Goal: Task Accomplishment & Management: Use online tool/utility

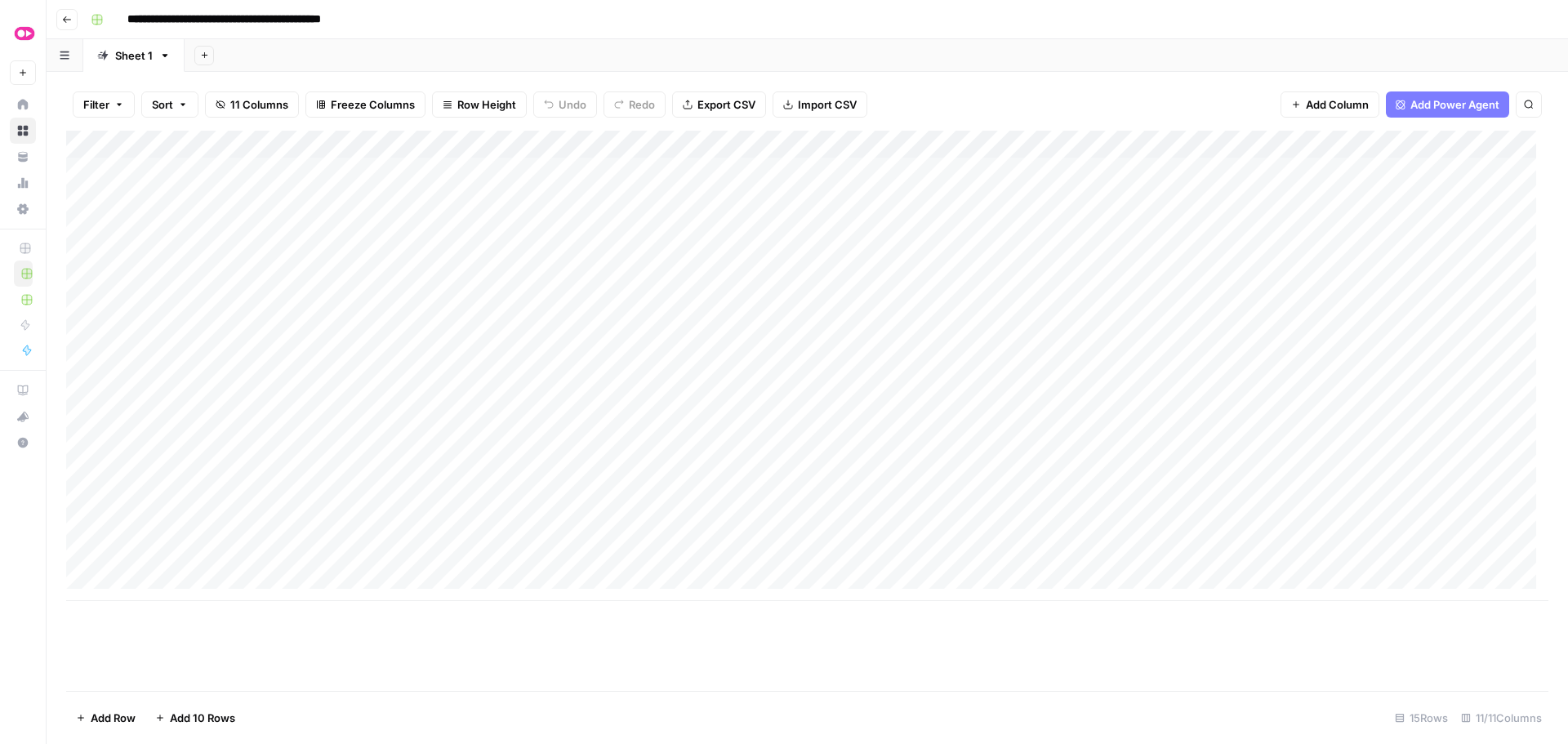
click at [731, 475] on div "Add Column" at bounding box center [807, 366] width 1482 height 470
click at [732, 507] on div "Add Column" at bounding box center [807, 366] width 1482 height 470
click at [731, 531] on div "Add Column" at bounding box center [807, 366] width 1482 height 470
click at [734, 562] on div "Add Column" at bounding box center [807, 366] width 1482 height 470
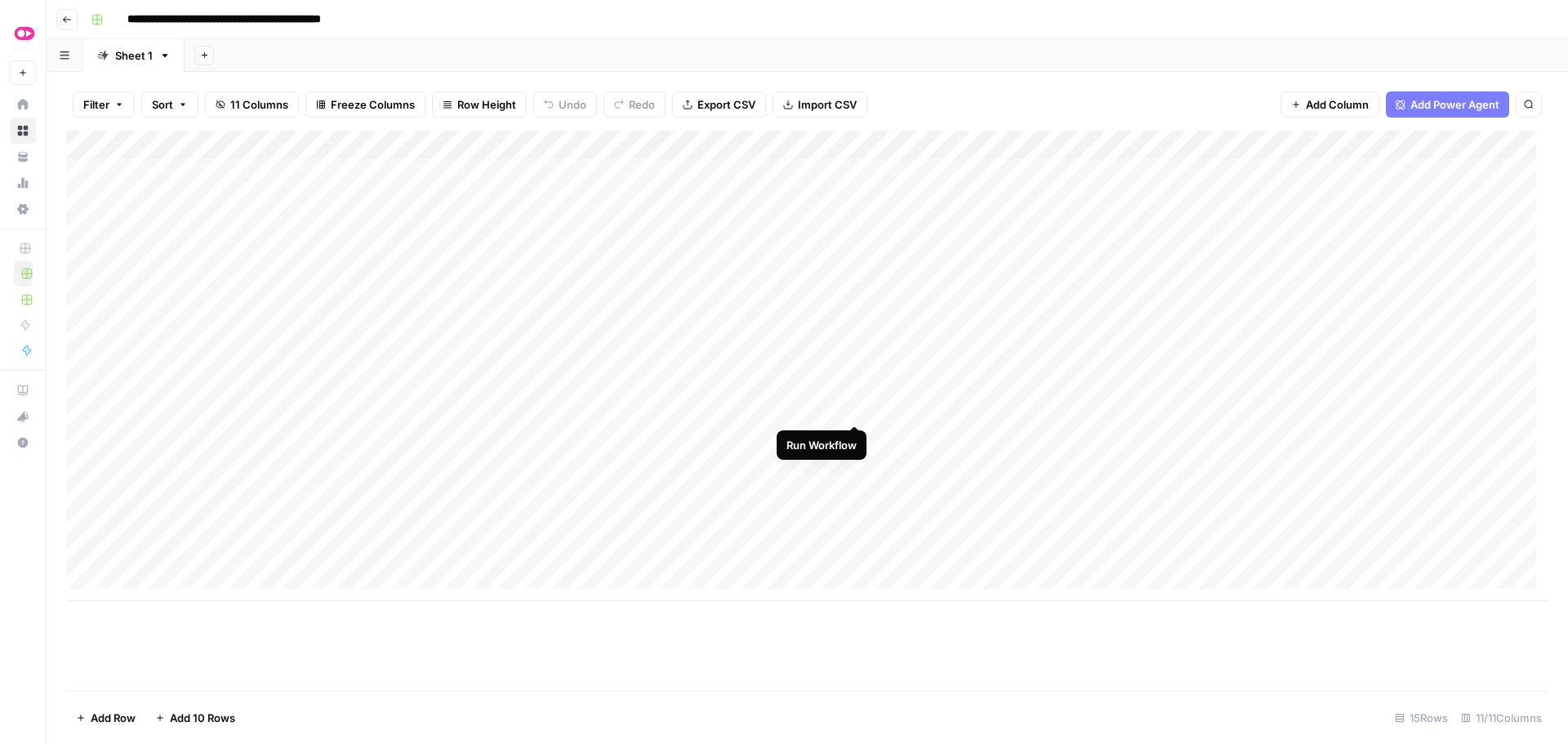
click at [851, 412] on div "Add Column" at bounding box center [807, 366] width 1482 height 470
click at [853, 326] on div "Add Column" at bounding box center [807, 366] width 1482 height 470
click at [851, 434] on div "Add Column" at bounding box center [807, 366] width 1482 height 470
click at [698, 435] on div "Add Column" at bounding box center [807, 366] width 1482 height 470
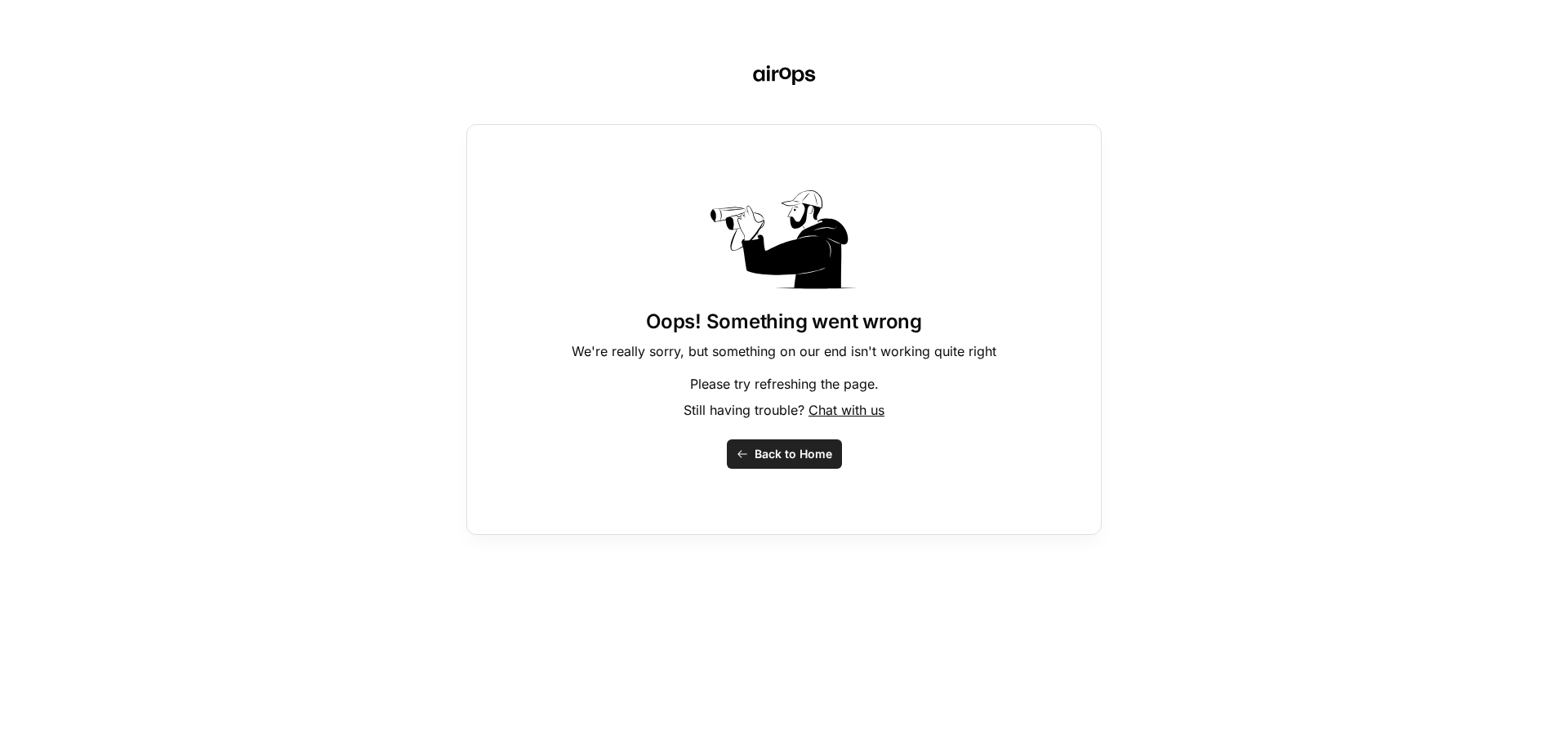
click at [772, 455] on span "Back to Home" at bounding box center [793, 454] width 78 height 16
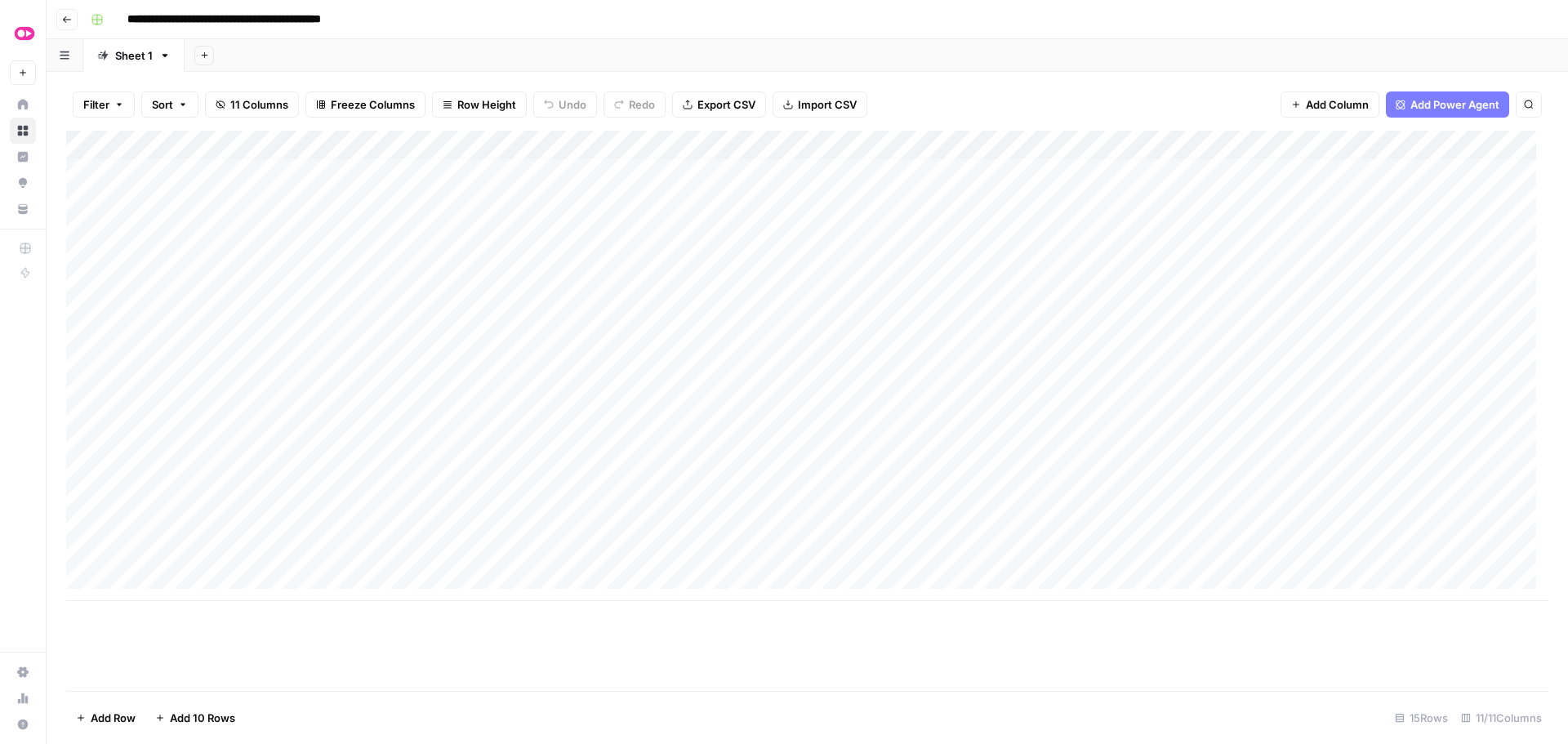
scroll to position [12, 0]
click at [851, 518] on div "Add Column" at bounding box center [807, 366] width 1482 height 470
click at [849, 463] on div "Add Column" at bounding box center [807, 366] width 1482 height 470
click at [857, 548] on div "Add Column" at bounding box center [807, 366] width 1482 height 470
click at [846, 493] on div "Add Column" at bounding box center [807, 366] width 1482 height 470
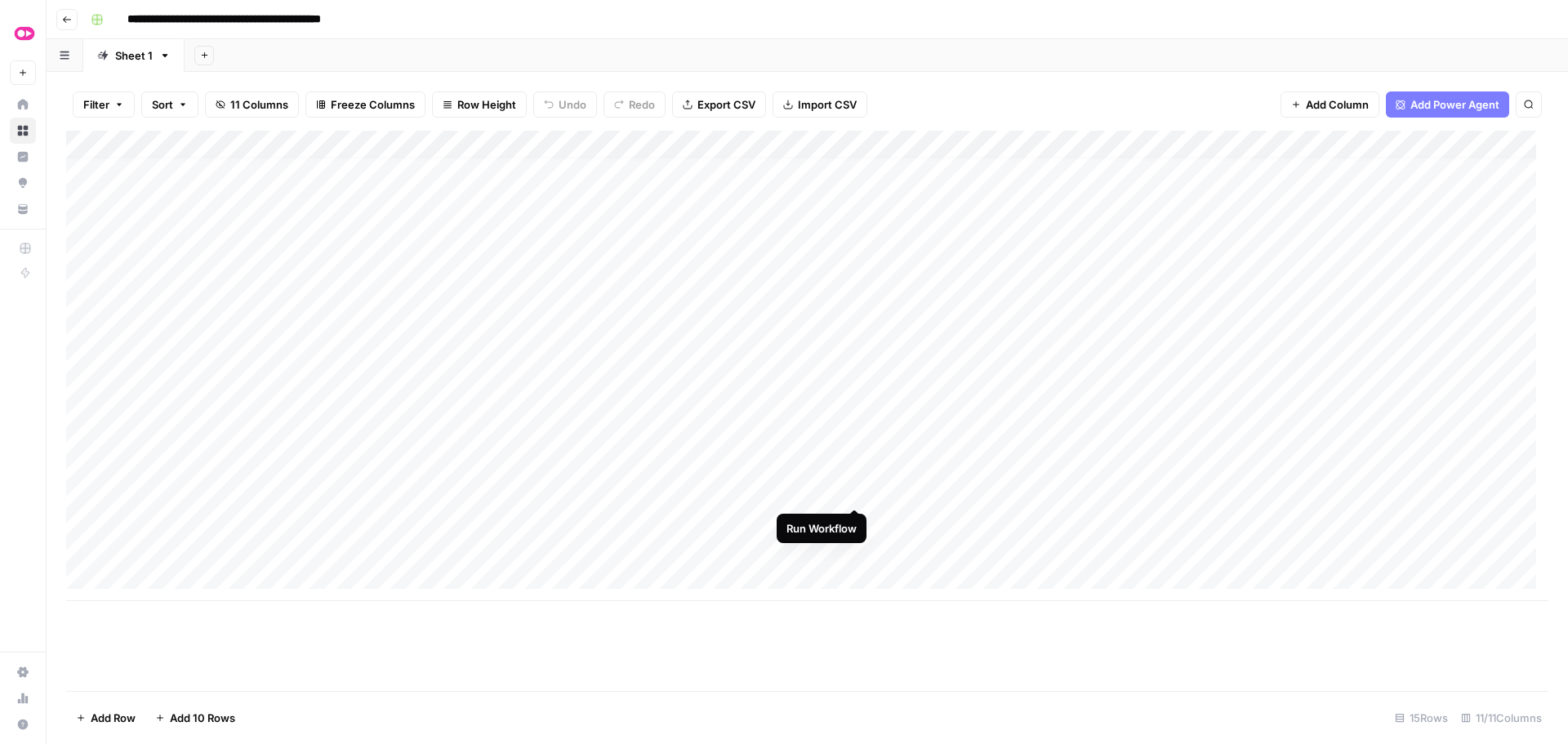
click at [854, 491] on div "Add Column" at bounding box center [807, 366] width 1482 height 470
click at [974, 92] on div "Filter Sort 11 Columns Freeze Columns Row Height Undo Redo Export CSV Import CS…" at bounding box center [807, 104] width 1482 height 53
click at [975, 92] on div "Filter Sort 11 Columns Freeze Columns Row Height Undo Redo Export CSV Import CS…" at bounding box center [807, 104] width 1482 height 53
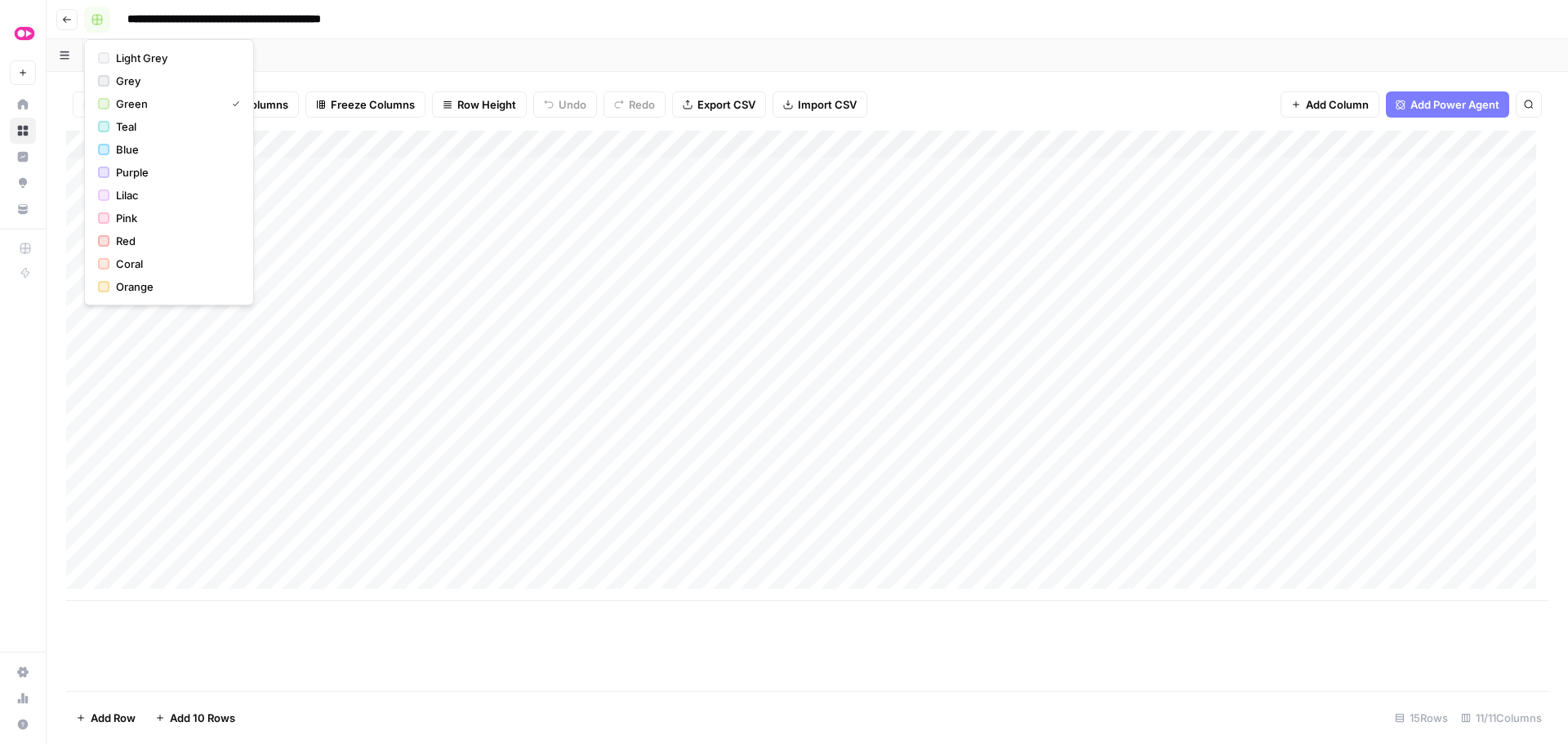
click at [102, 25] on button "button" at bounding box center [96, 19] width 26 height 26
click at [458, 78] on div "Filter Sort 11 Columns Freeze Columns Row Height Undo Redo Export CSV Import CS…" at bounding box center [807, 409] width 1522 height 673
click at [67, 21] on icon "button" at bounding box center [67, 19] width 10 height 10
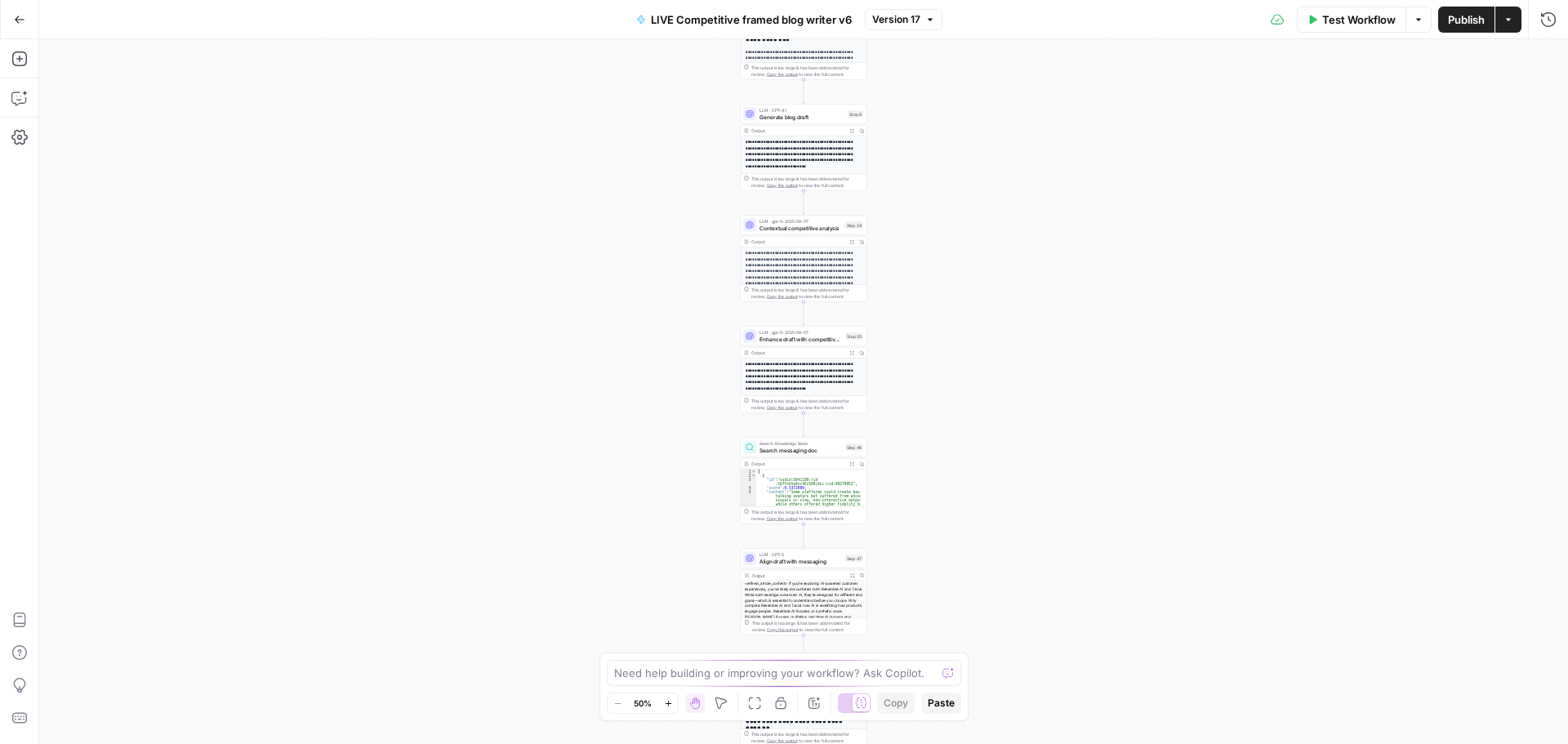
click at [22, 27] on button "Go Back" at bounding box center [19, 19] width 29 height 29
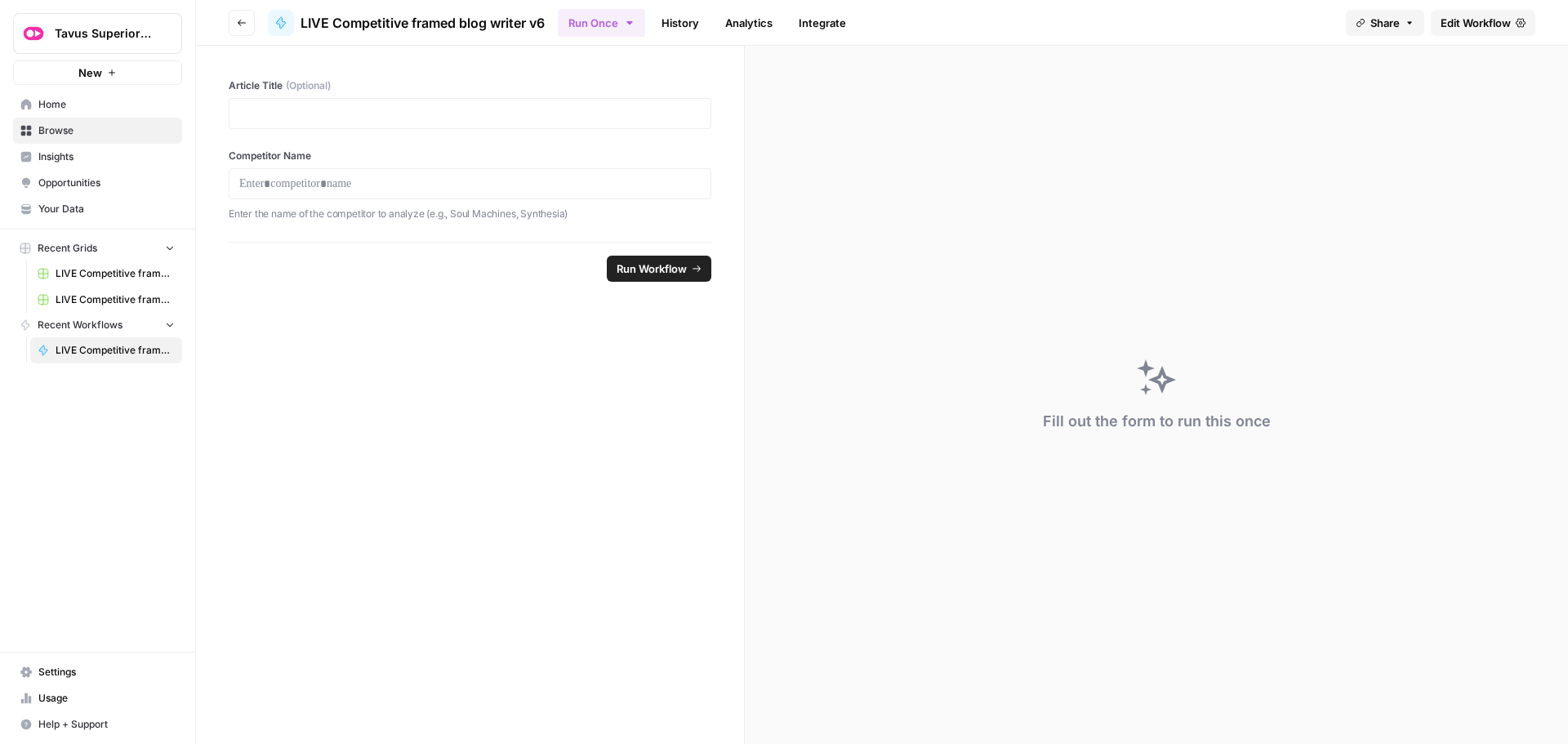
click at [242, 21] on icon "button" at bounding box center [242, 22] width 10 height 10
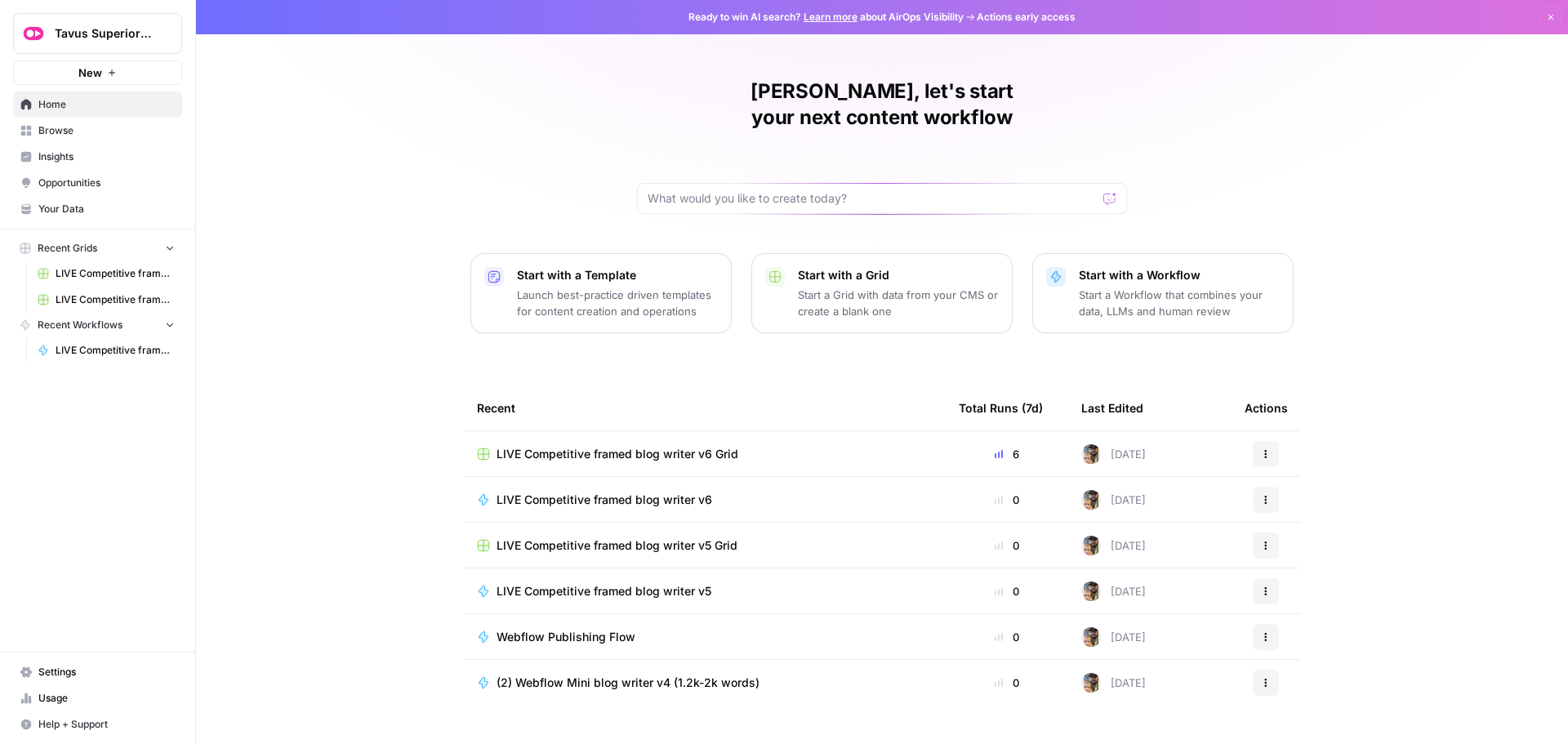
scroll to position [7, 0]
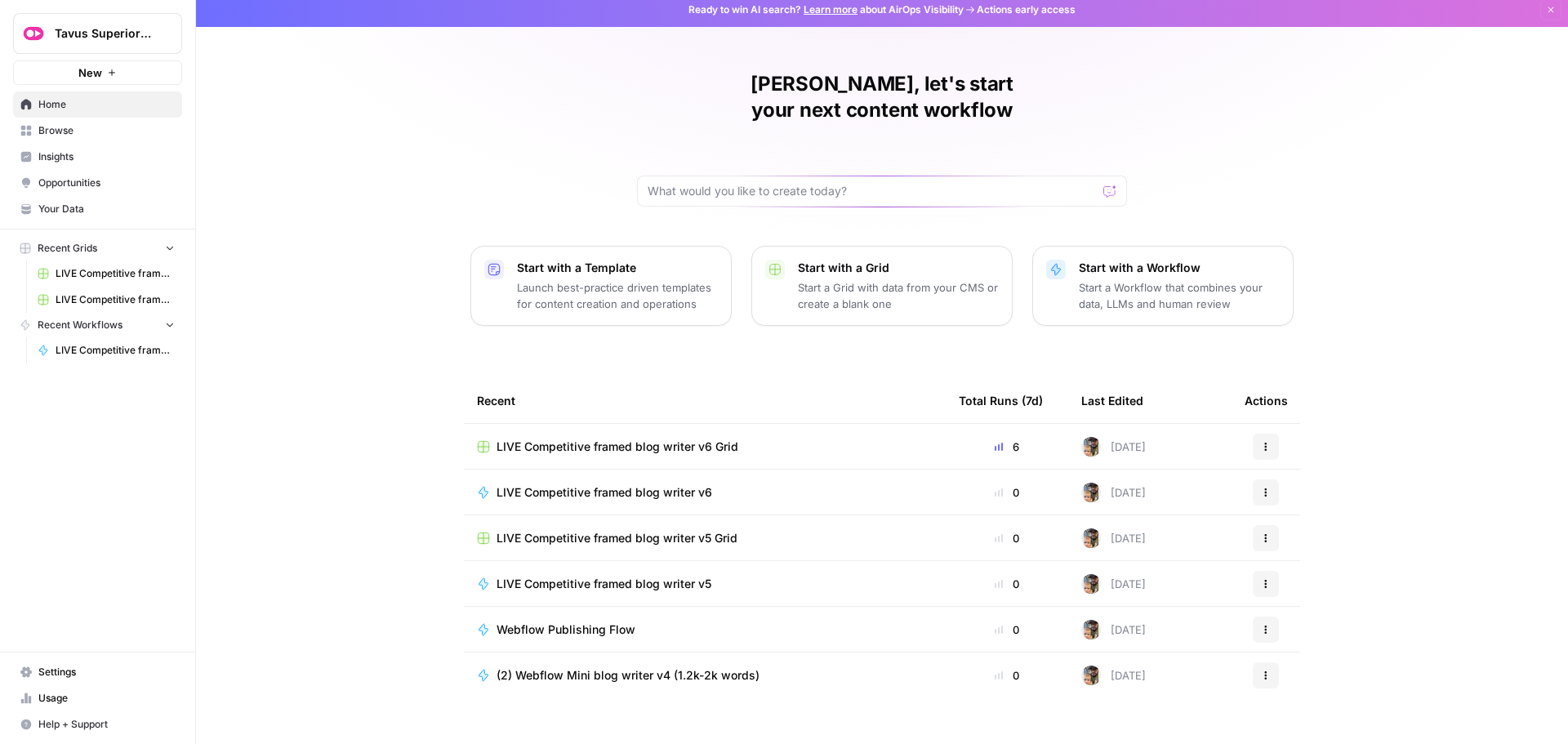
click at [1262, 488] on icon "button" at bounding box center [1266, 492] width 10 height 10
click at [1321, 607] on span "Duplicate" at bounding box center [1344, 610] width 131 height 16
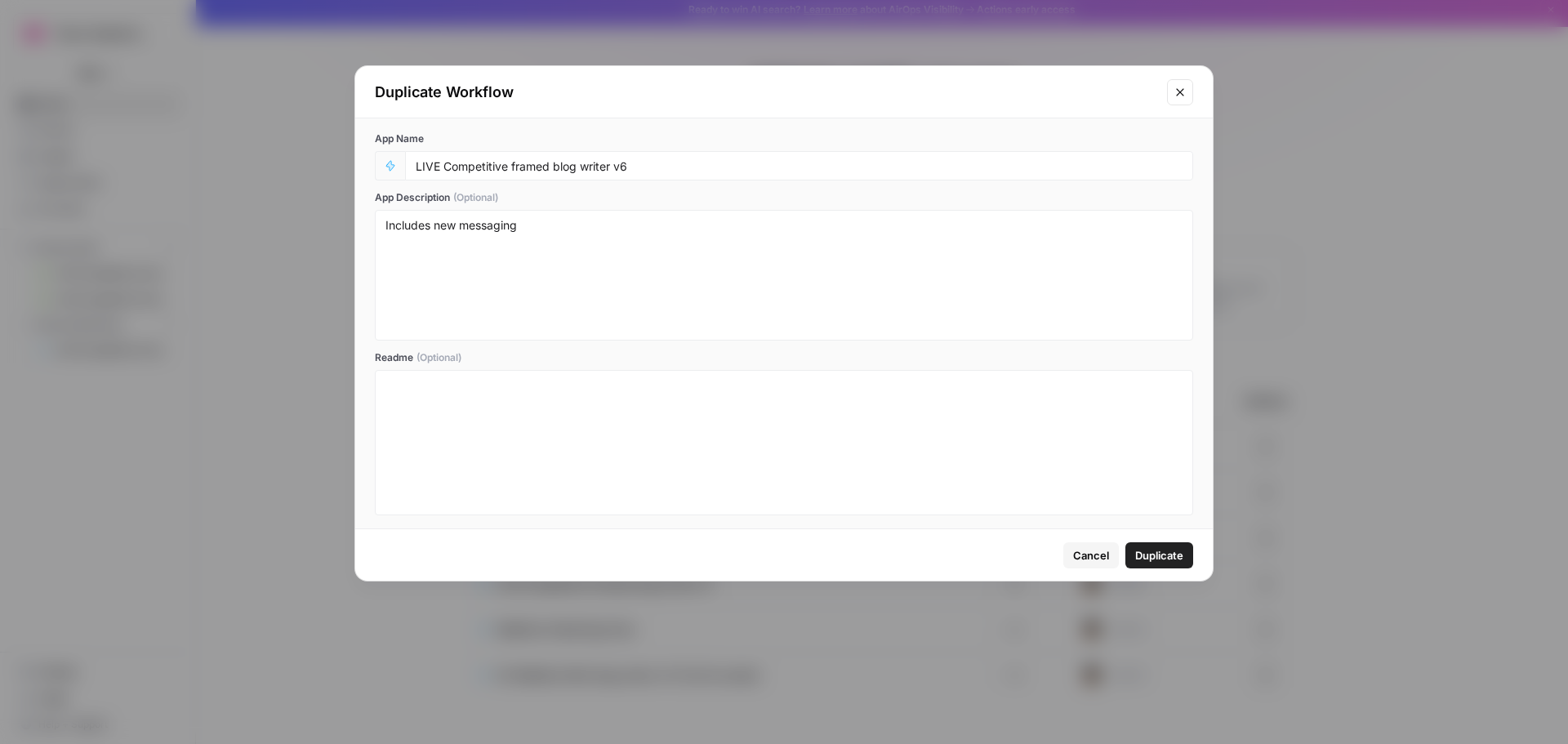
click at [661, 175] on div "LIVE Competitive framed blog writer v6" at bounding box center [799, 165] width 788 height 29
click at [668, 162] on input "LIVE Competitive framed blog writer v6" at bounding box center [799, 166] width 767 height 14
type input "LIVE Competitive framed blog writer v7"
click at [627, 242] on textarea "Includes new messaging" at bounding box center [784, 276] width 797 height 116
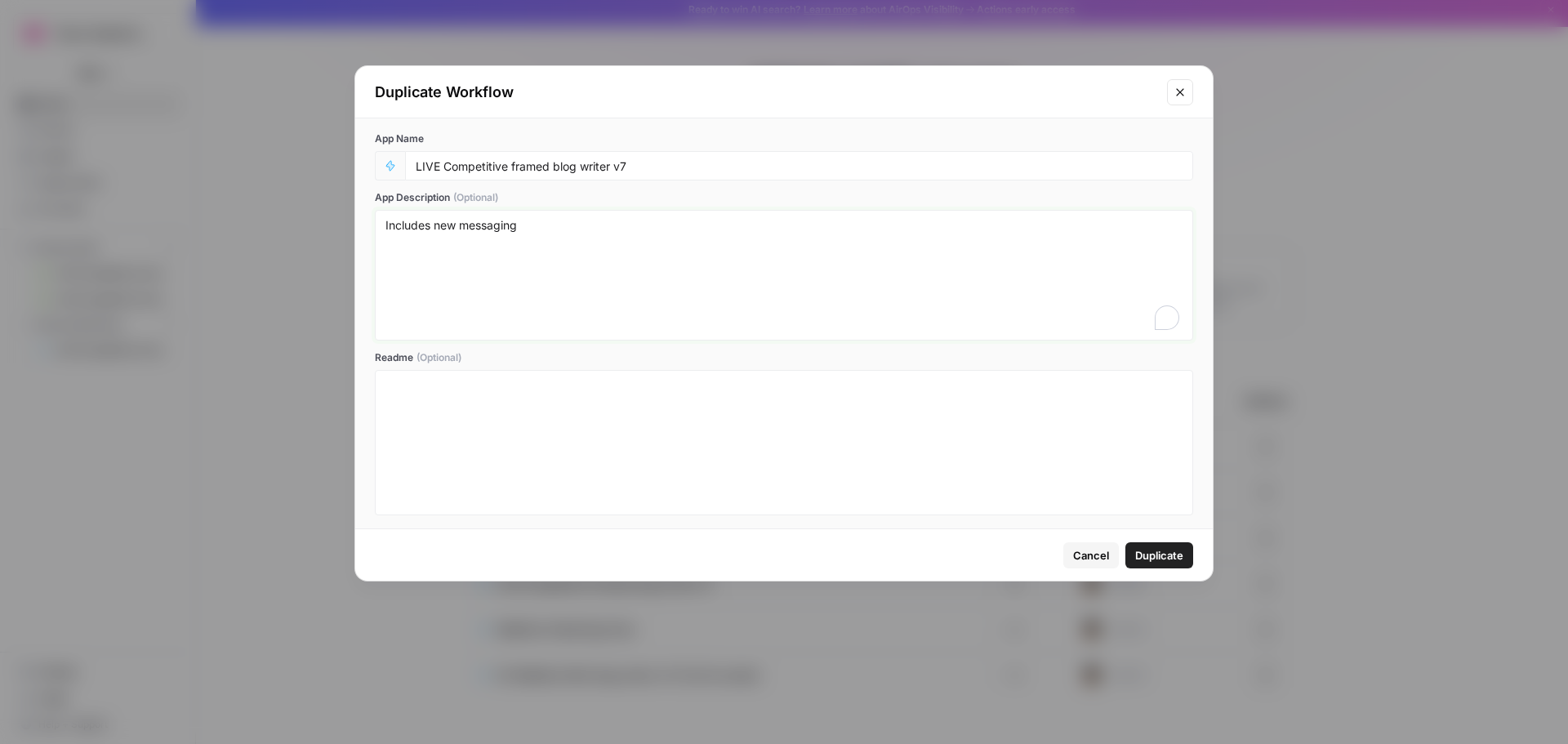
click at [627, 242] on textarea "Includes new messaging" at bounding box center [784, 276] width 797 height 116
type textarea "Fixes bulletpoint list issues"
click at [1157, 548] on span "Duplicate" at bounding box center [1159, 556] width 48 height 16
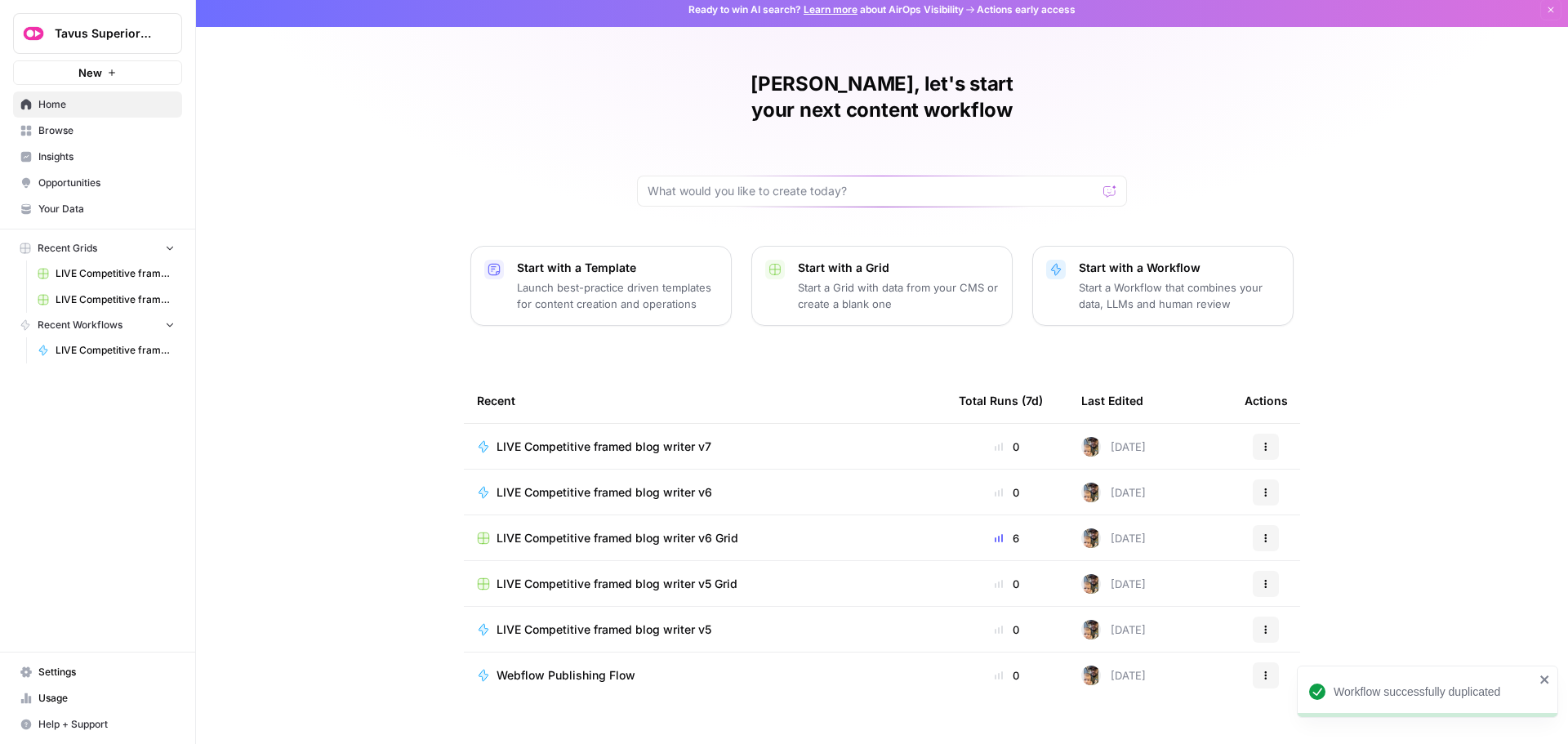
click at [682, 439] on span "LIVE Competitive framed blog writer v7" at bounding box center [604, 447] width 215 height 16
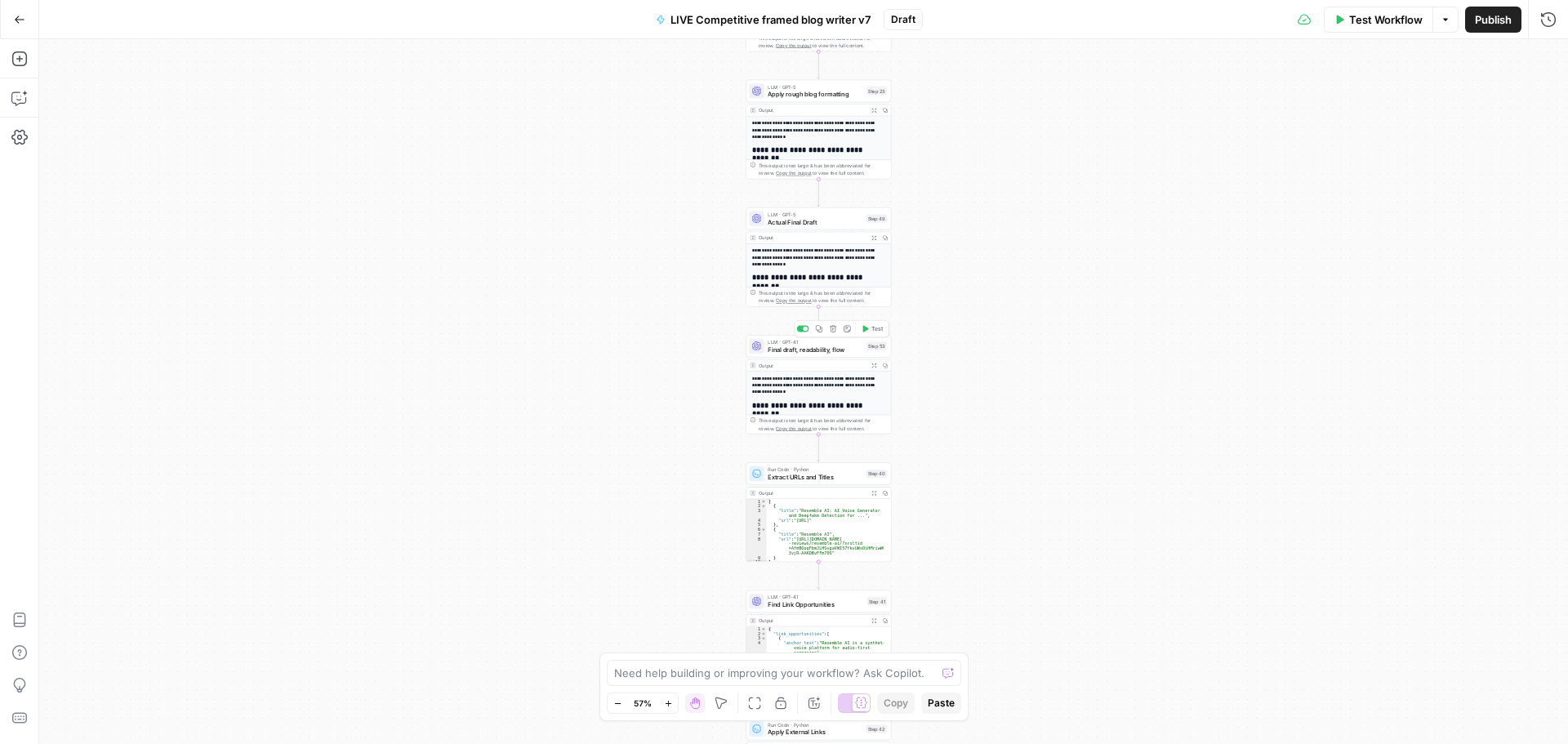
click at [799, 353] on span "Final draft, readability, flow" at bounding box center [815, 349] width 95 height 9
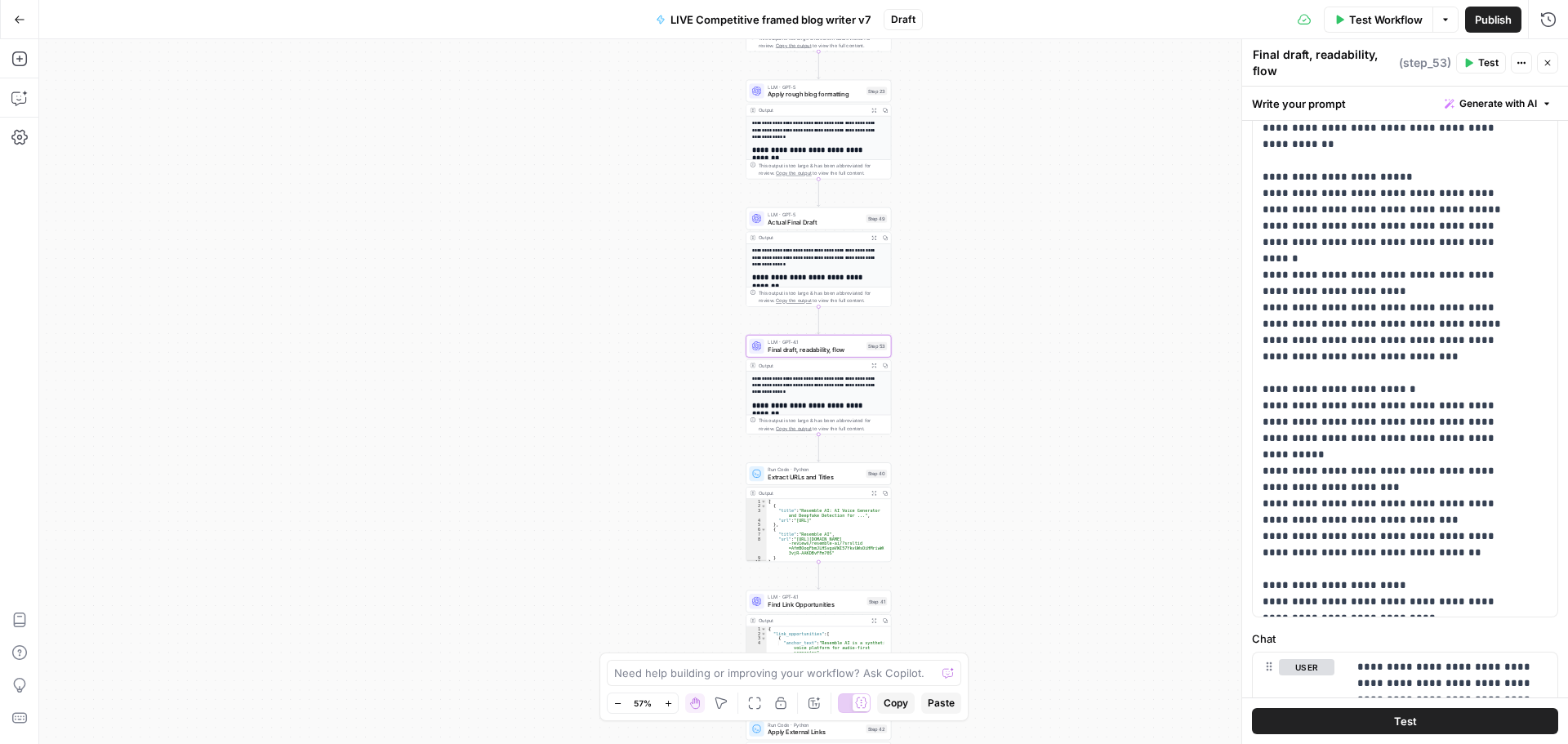
scroll to position [480, 0]
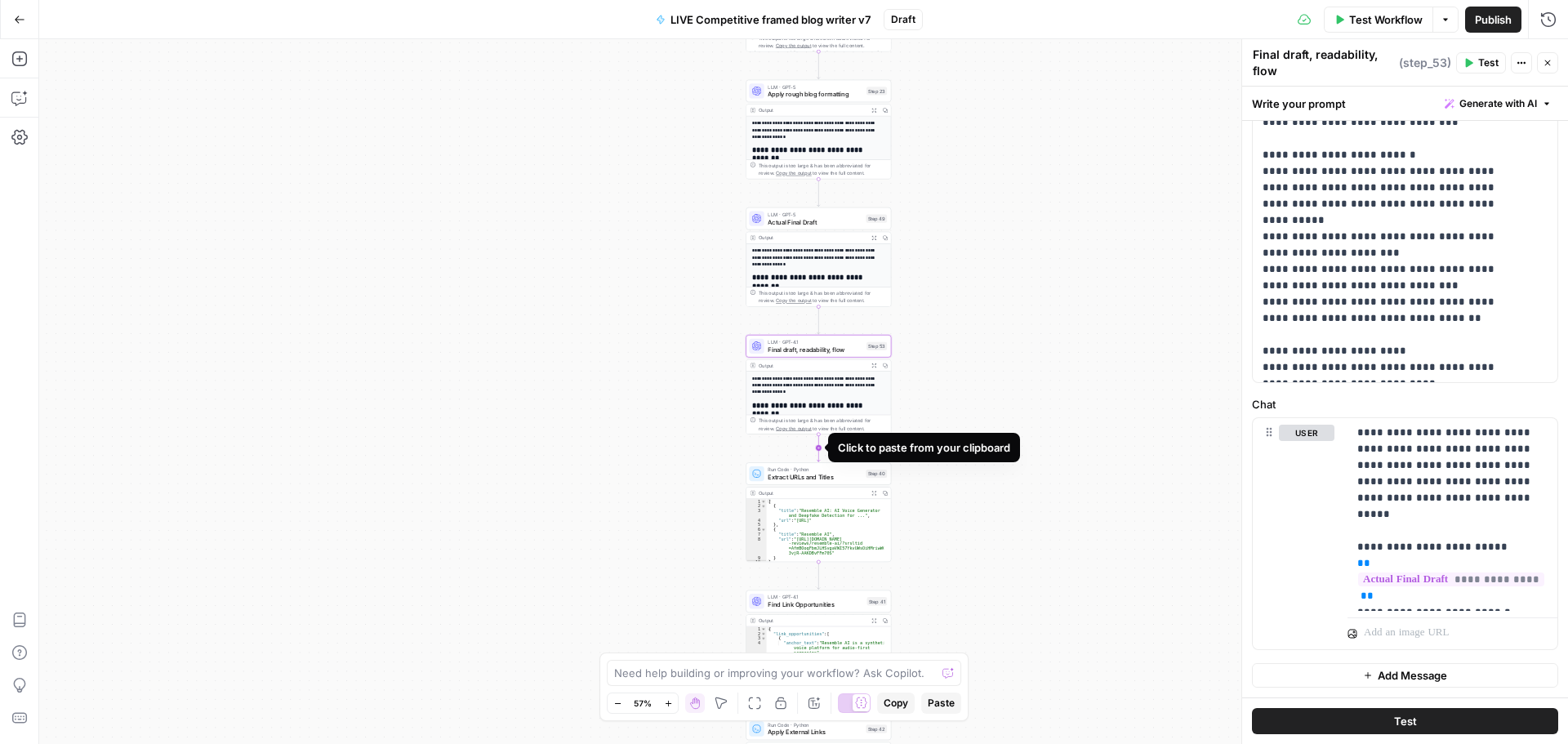
drag, startPoint x: 21, startPoint y: 62, endPoint x: 817, endPoint y: 451, distance: 886.0
click at [21, 64] on icon "button" at bounding box center [20, 59] width 16 height 16
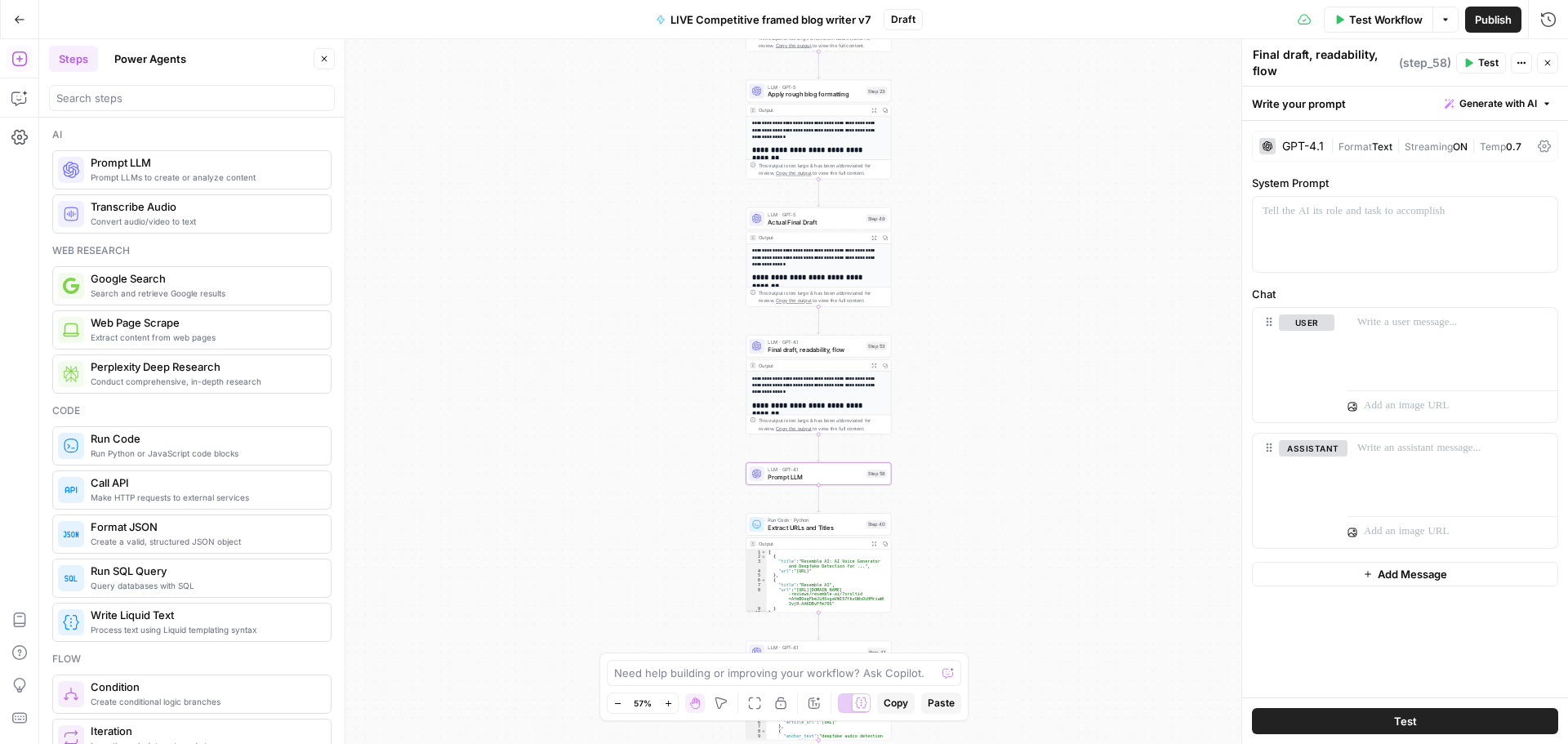
type textarea "Prompt LLM"
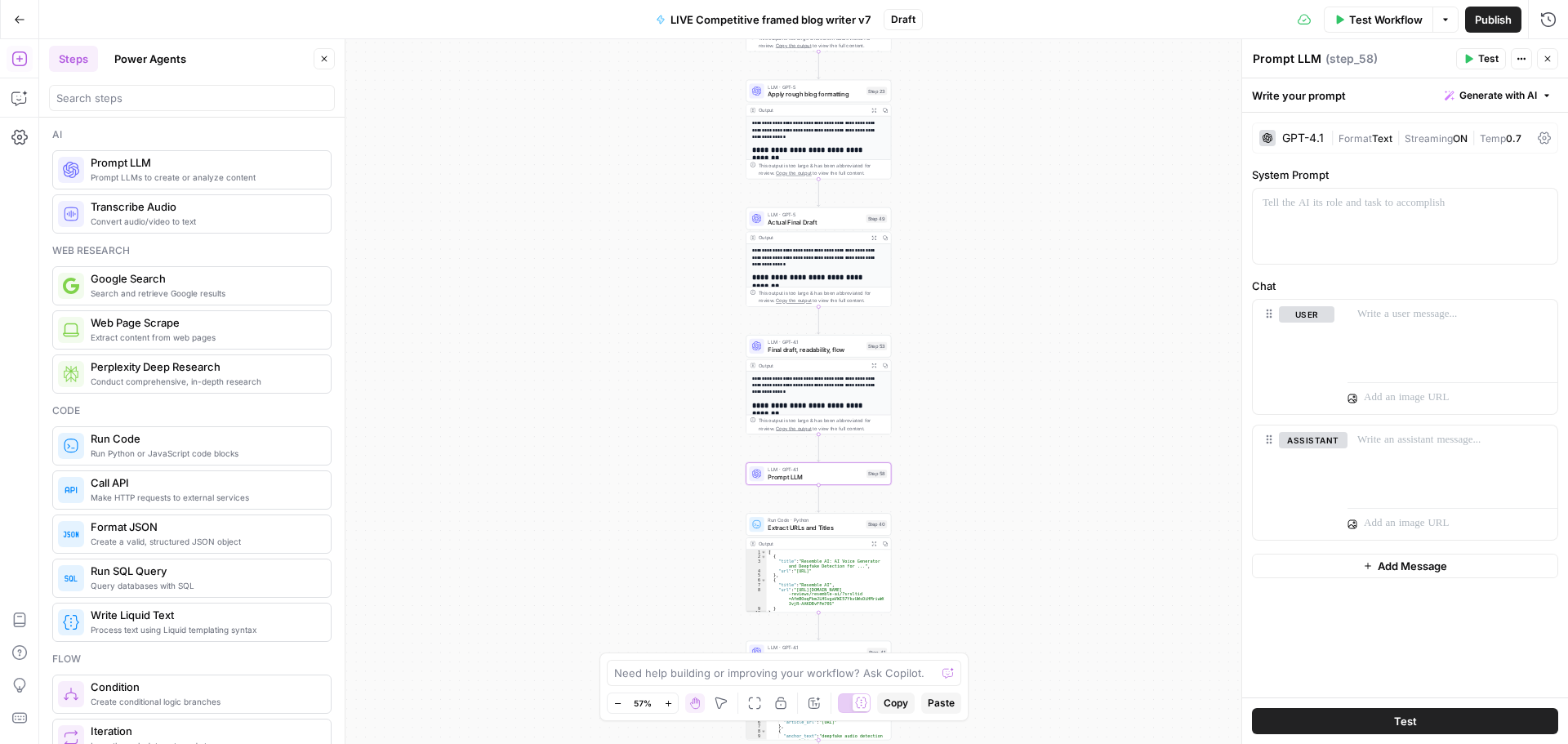
click at [838, 480] on span "Prompt LLM" at bounding box center [815, 476] width 95 height 9
click at [1395, 145] on span "|" at bounding box center [1399, 137] width 12 height 16
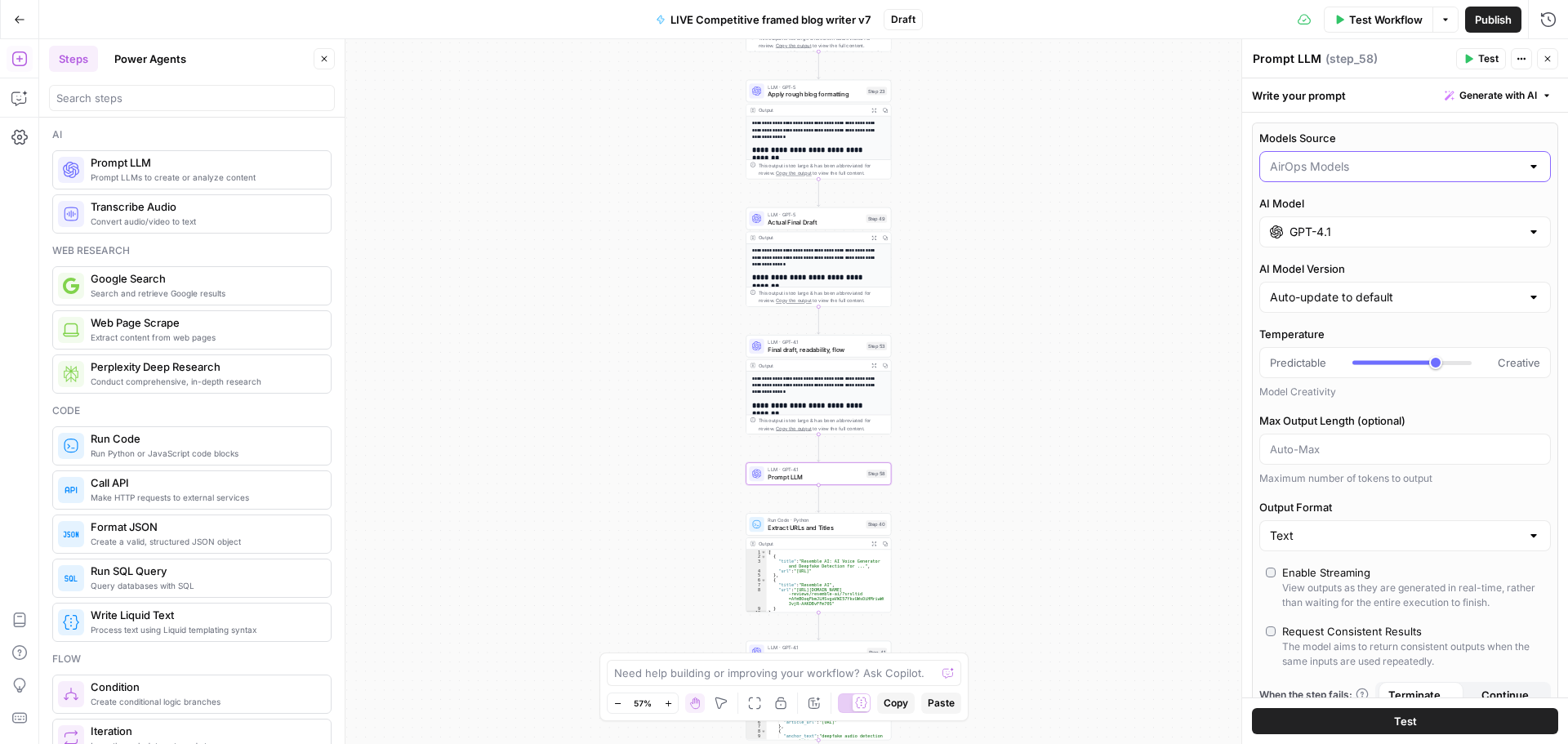
click at [1368, 169] on input "Models Source" at bounding box center [1395, 167] width 251 height 16
click at [1333, 236] on span "My Models" at bounding box center [1396, 230] width 245 height 16
type input "My Models"
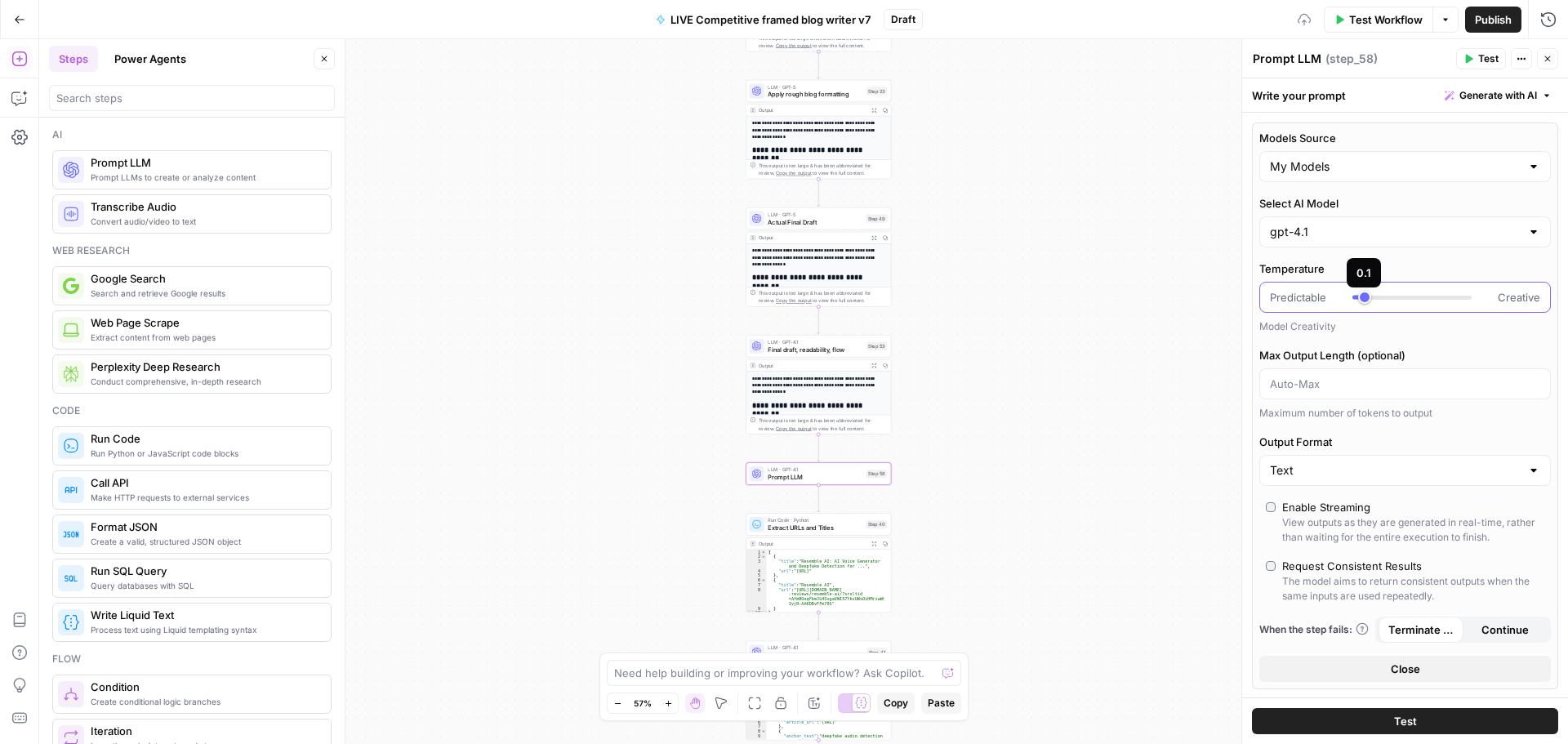
drag, startPoint x: 1425, startPoint y: 299, endPoint x: 1366, endPoint y: 306, distance: 59.4
click at [1366, 306] on div "Predictable Creative" at bounding box center [1405, 297] width 292 height 31
click at [1353, 296] on div at bounding box center [1413, 298] width 120 height 4
click at [1352, 297] on div "Predictable Creative" at bounding box center [1405, 297] width 270 height 16
type input "***"
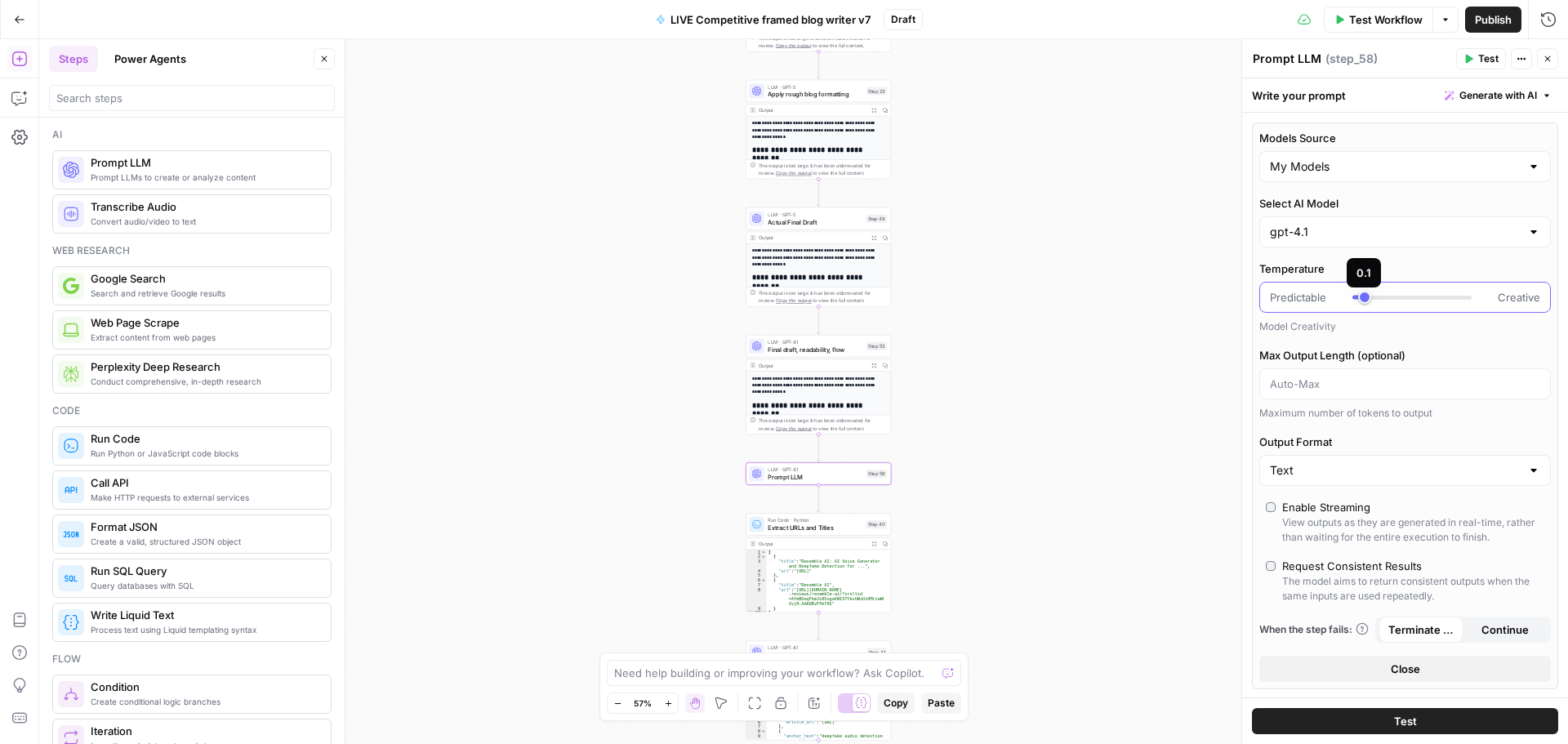
click at [1360, 294] on div at bounding box center [1413, 297] width 120 height 16
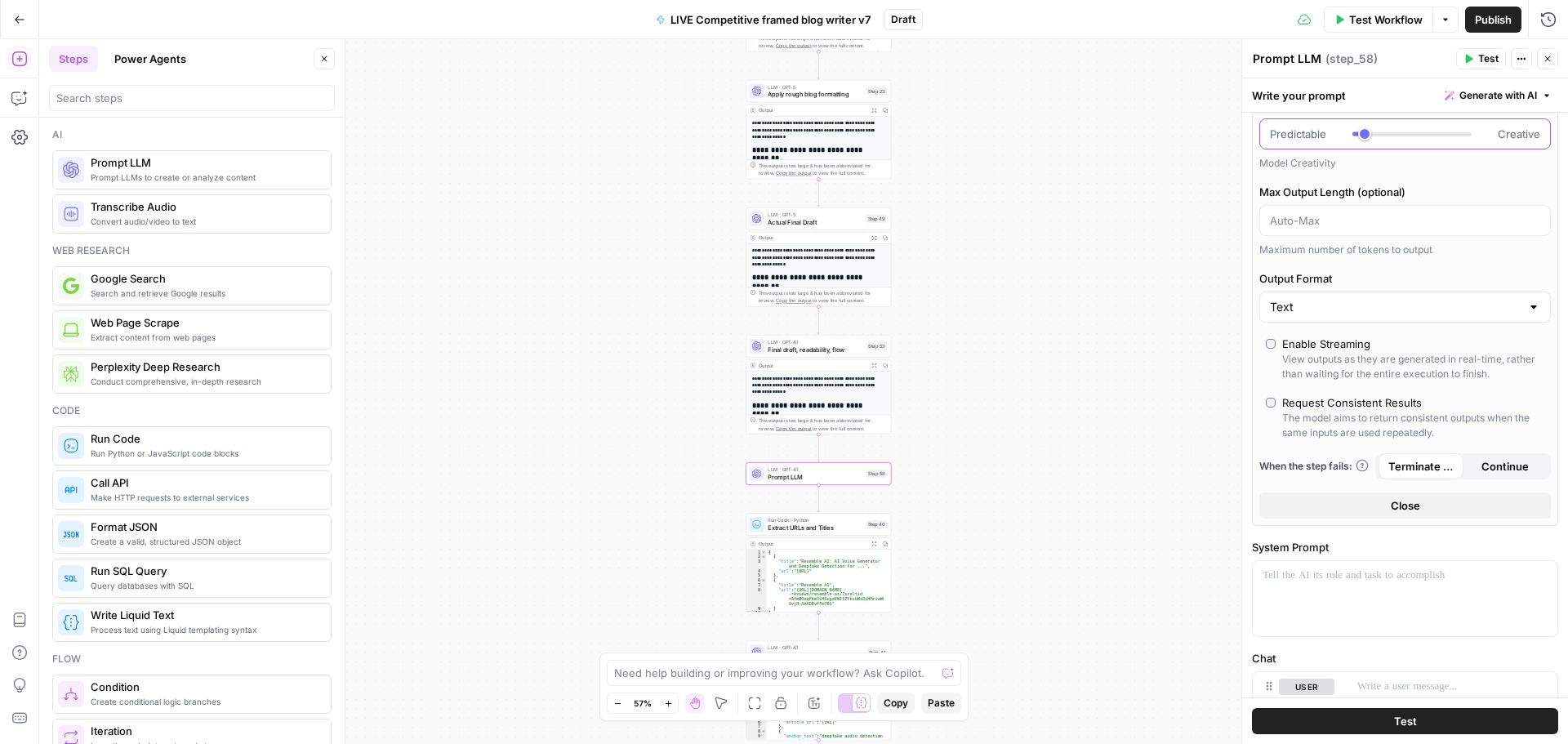
scroll to position [409, 0]
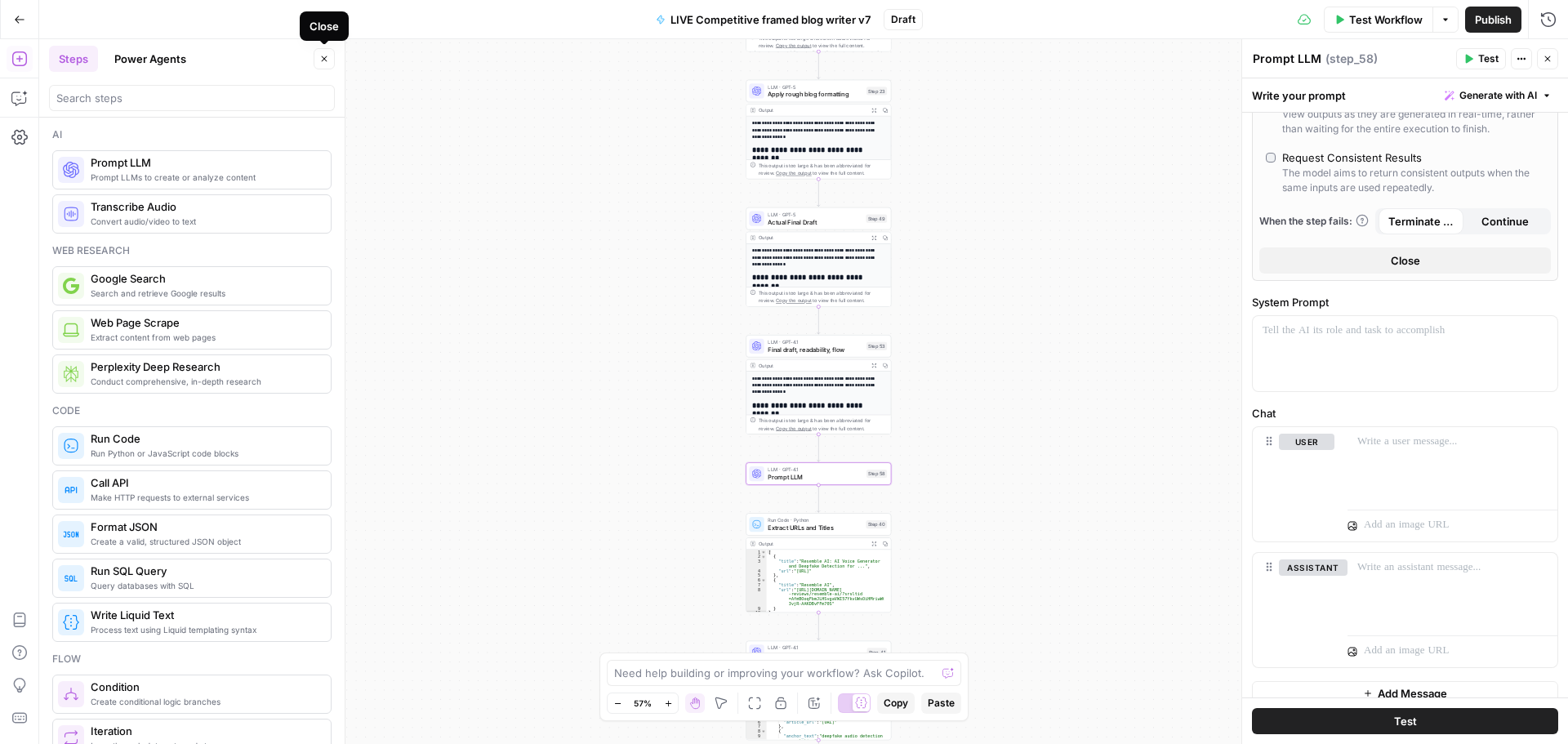
click at [321, 57] on icon "button" at bounding box center [324, 58] width 10 height 10
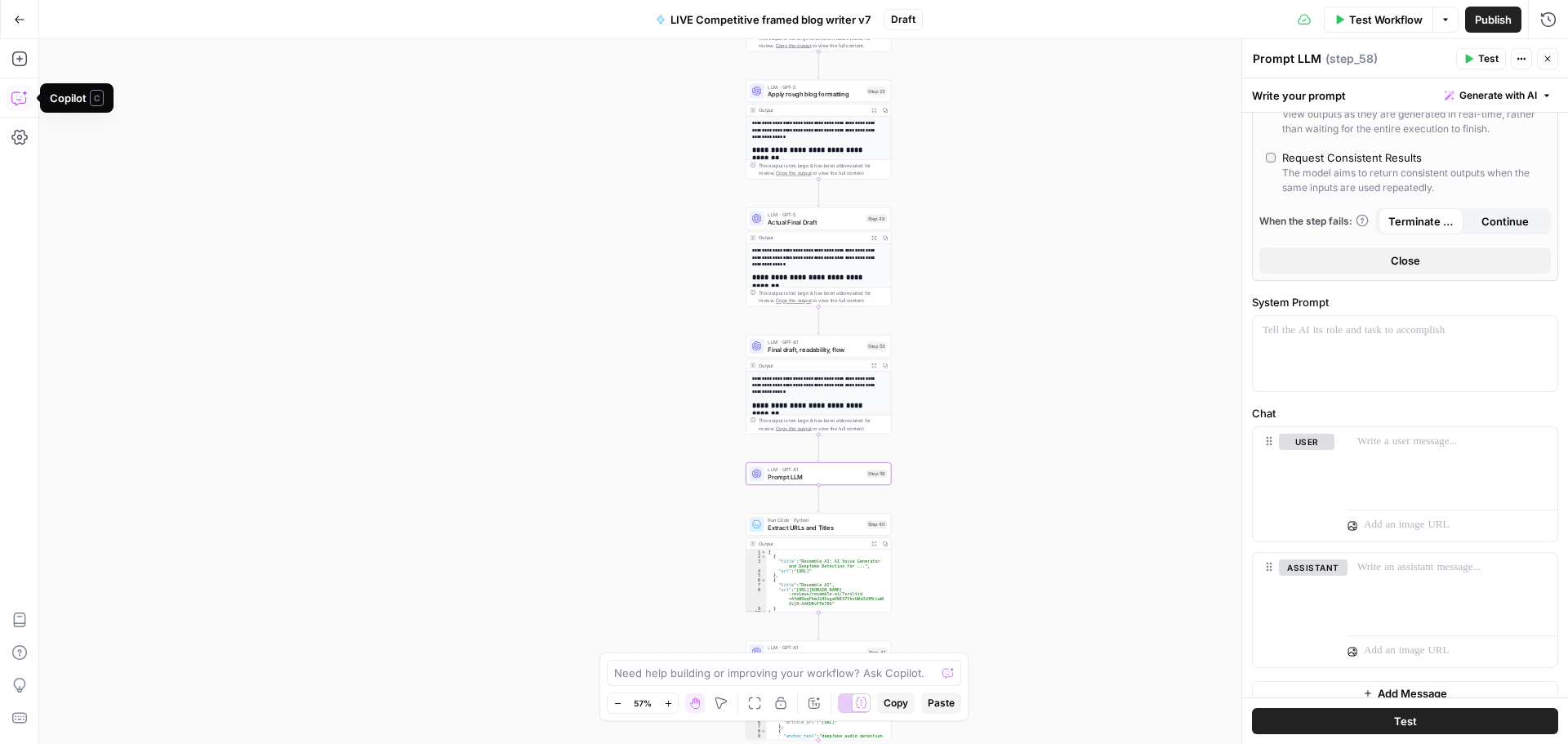
click at [20, 102] on icon "button" at bounding box center [20, 98] width 16 height 16
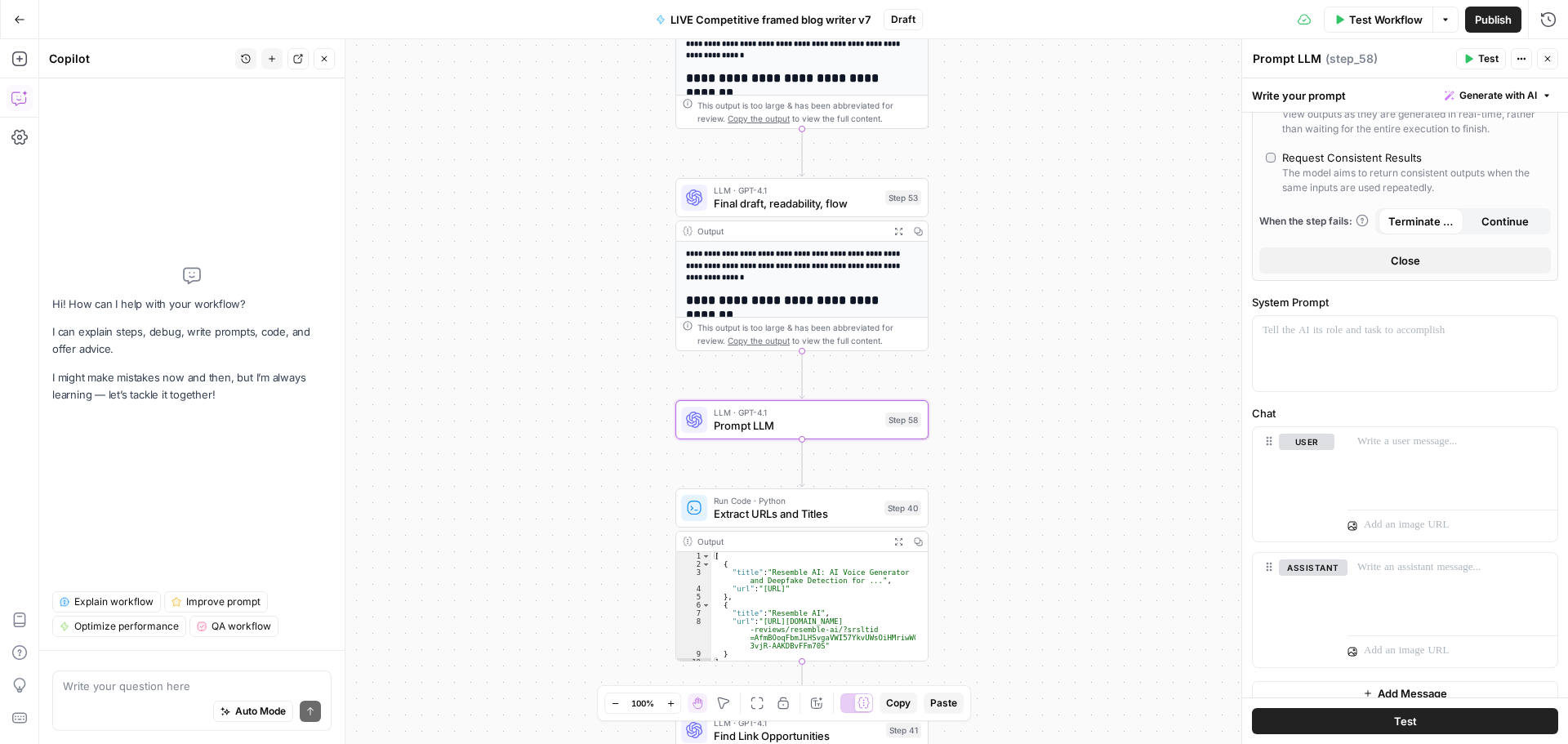
click at [144, 688] on textarea at bounding box center [192, 686] width 258 height 16
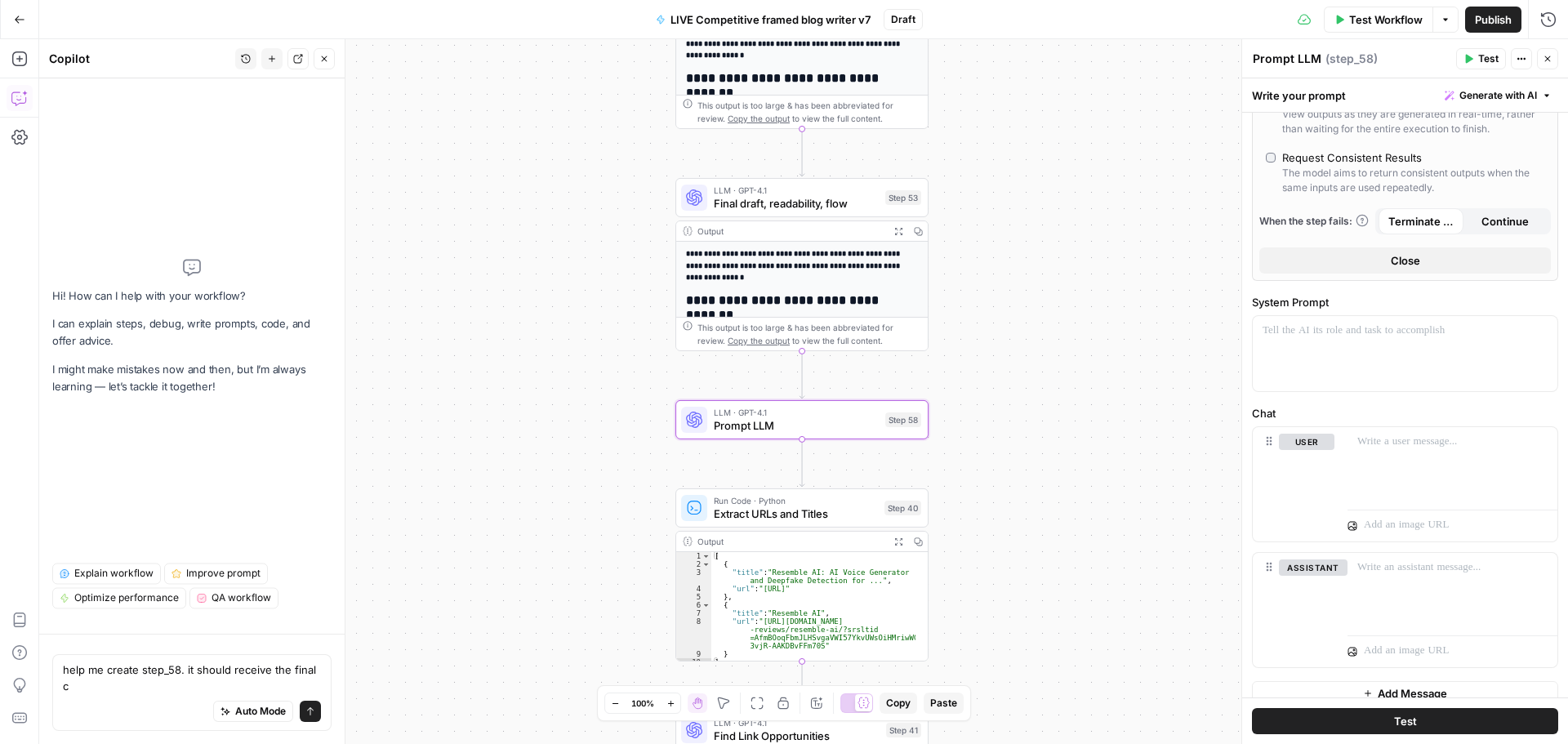
scroll to position [0, 0]
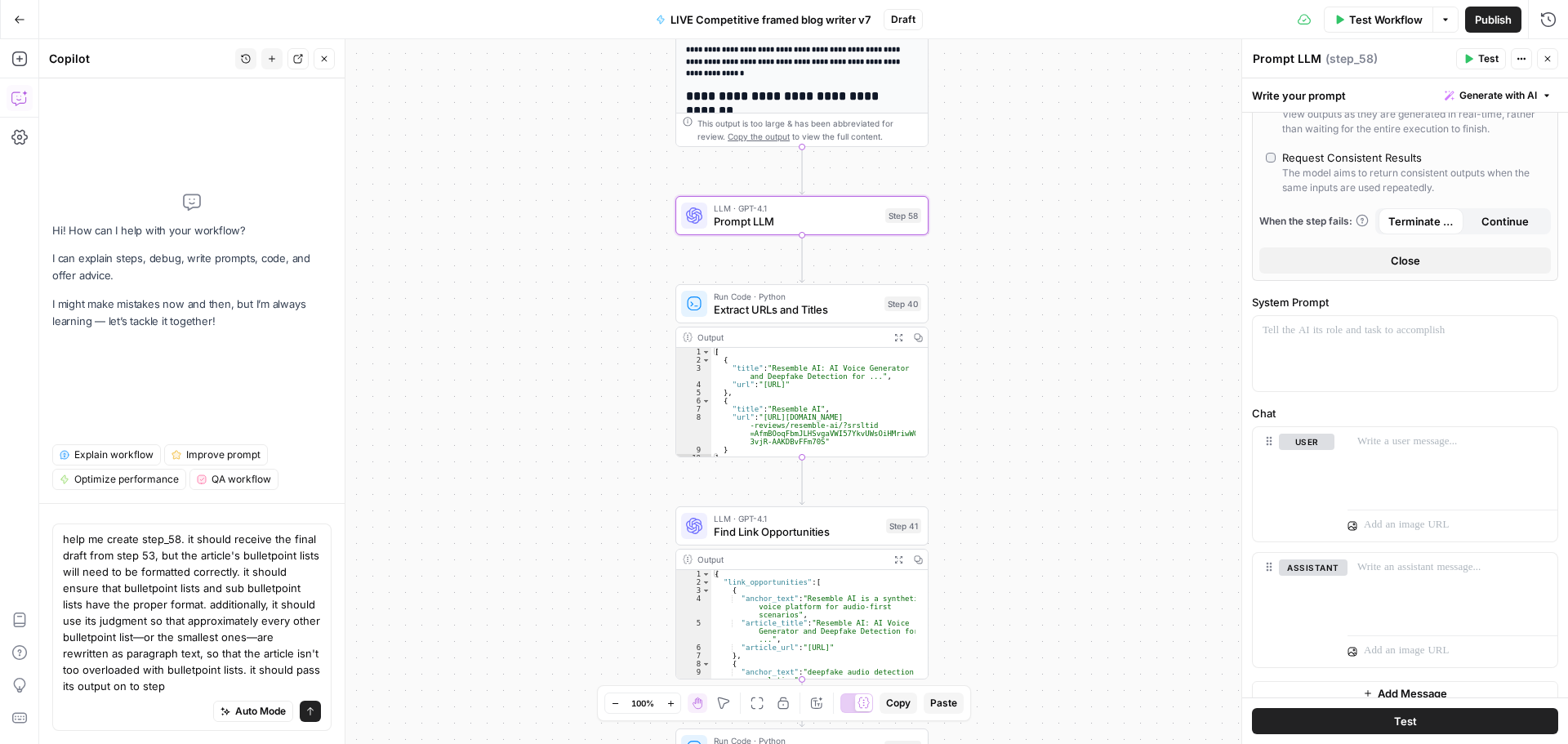
click at [195, 690] on textarea "help me create step_58. it should receive the final draft from step 53, but the…" at bounding box center [192, 612] width 258 height 163
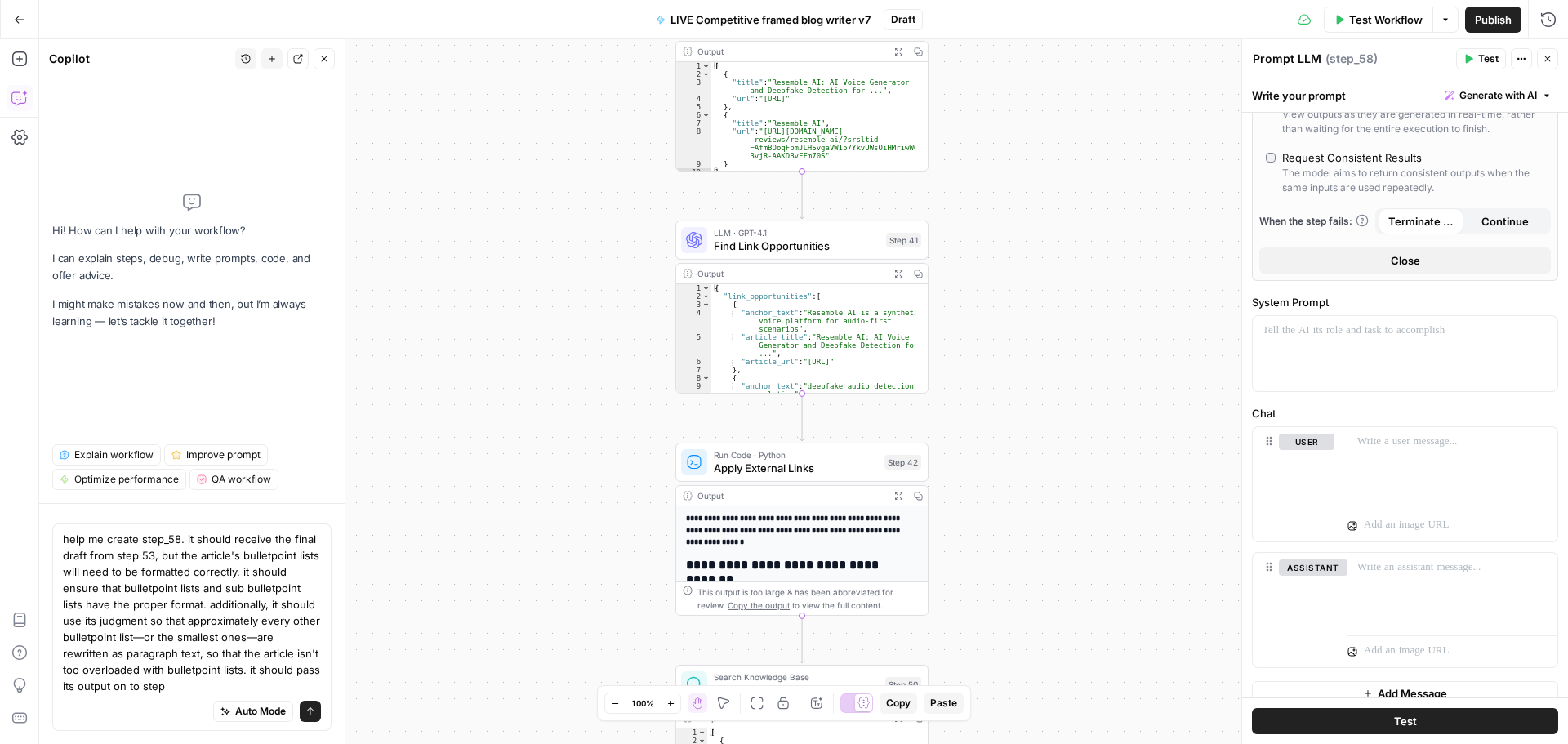
drag, startPoint x: 178, startPoint y: 687, endPoint x: 126, endPoint y: 698, distance: 53.2
click at [126, 698] on div "help me create step_58. it should receive the final draft from step 53, but the…" at bounding box center [192, 627] width 279 height 208
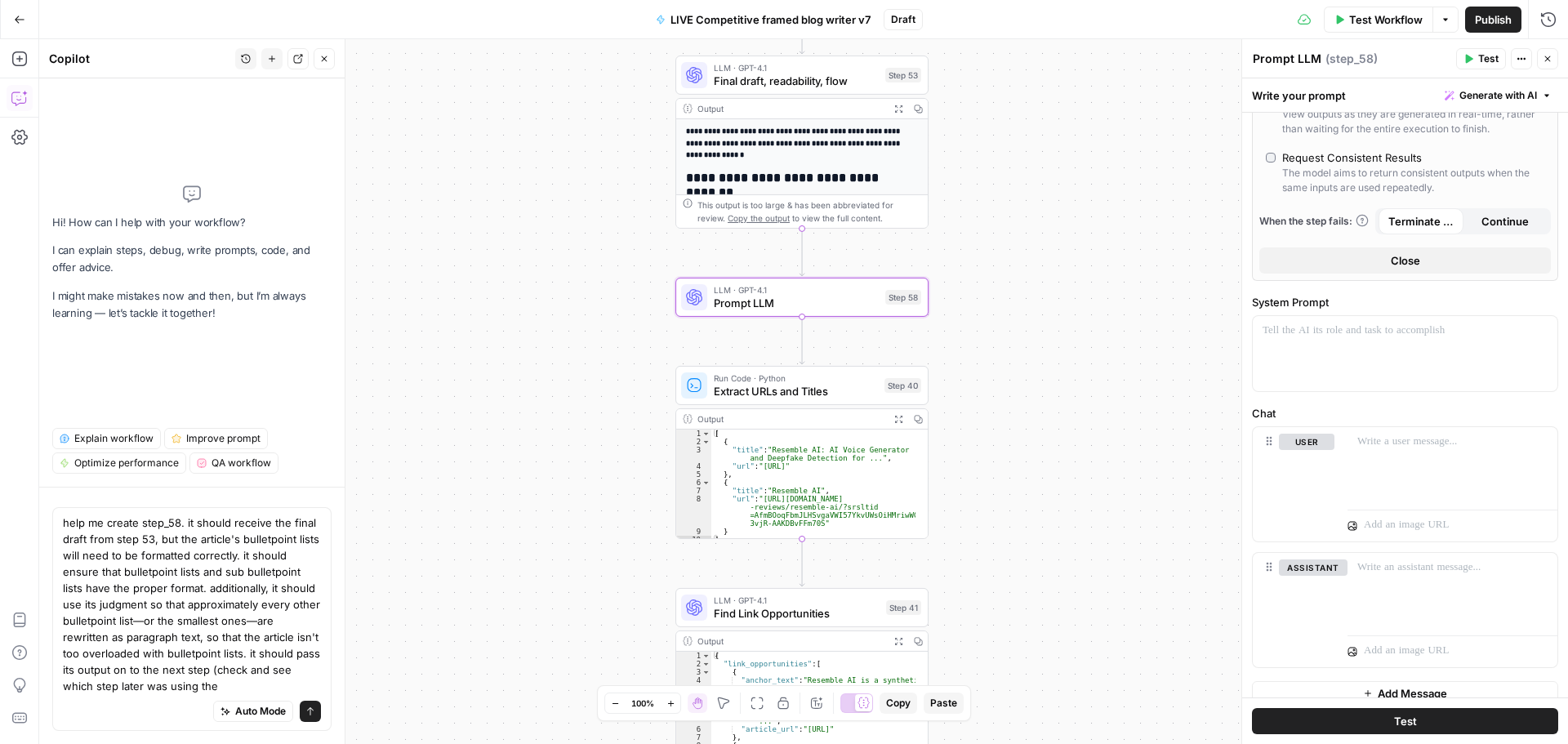
click at [199, 687] on textarea "help me create step_58. it should receive the final draft from step 53, but the…" at bounding box center [192, 604] width 258 height 179
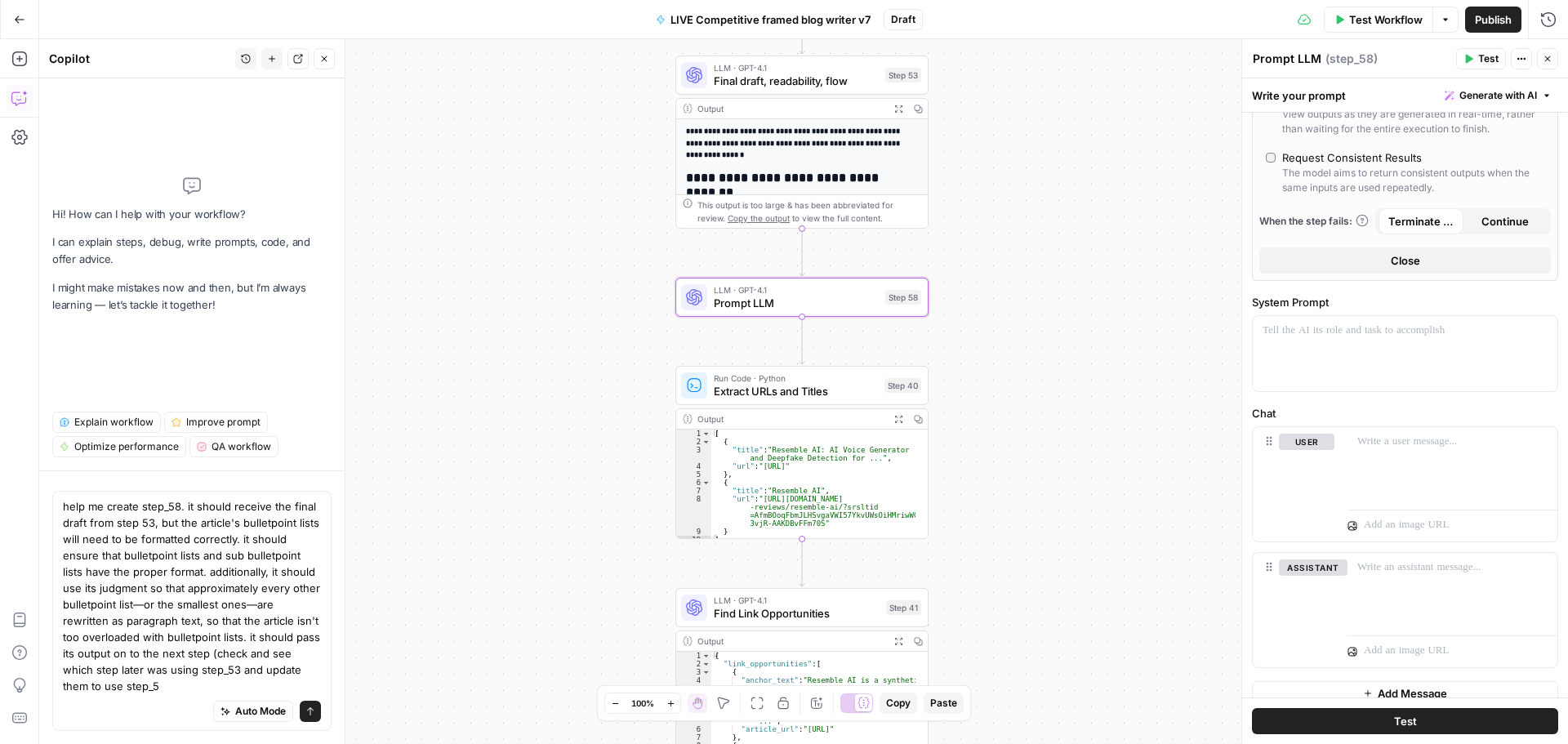
type textarea "help me create step_58. it should receive the final draft from step 53, but the…"
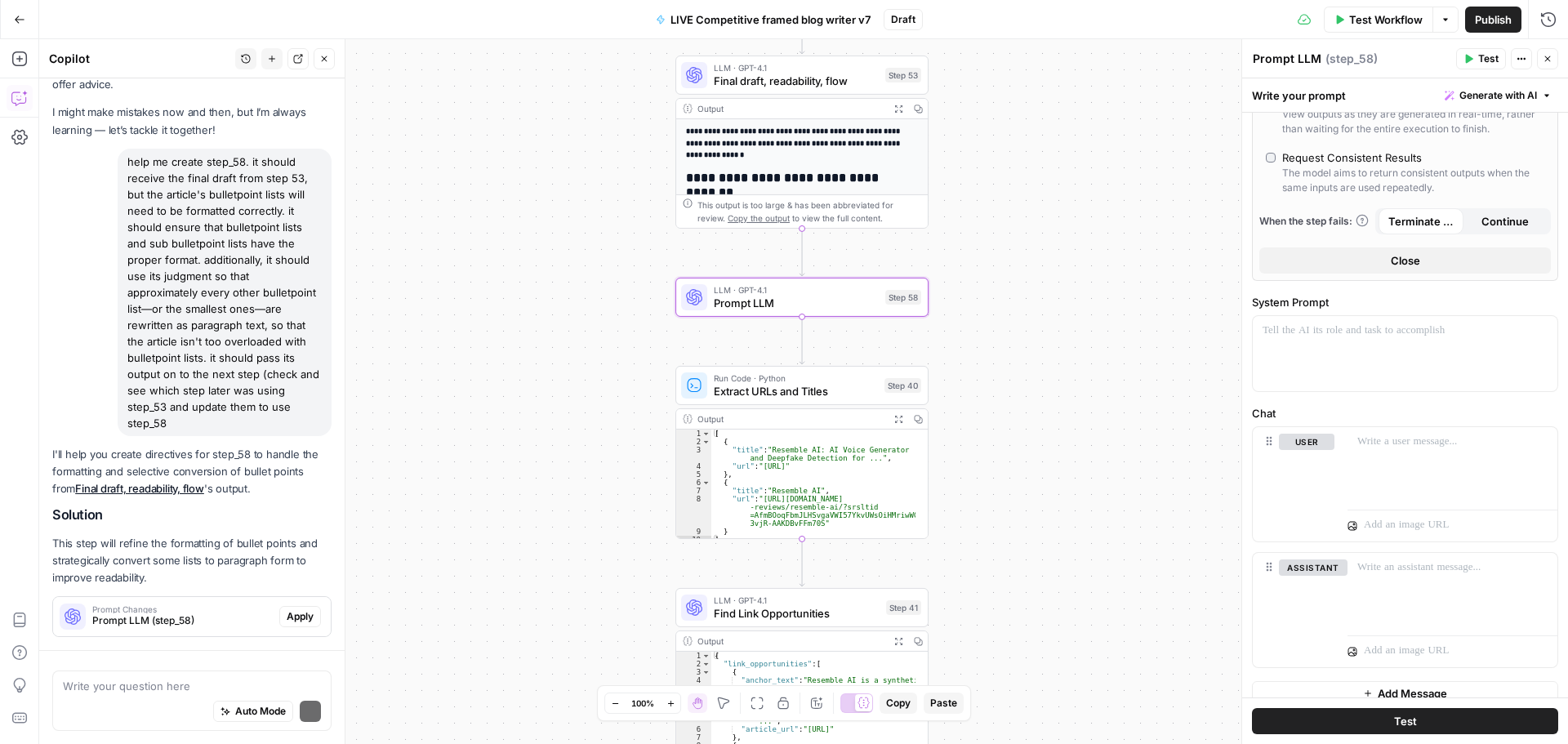
scroll to position [87, 0]
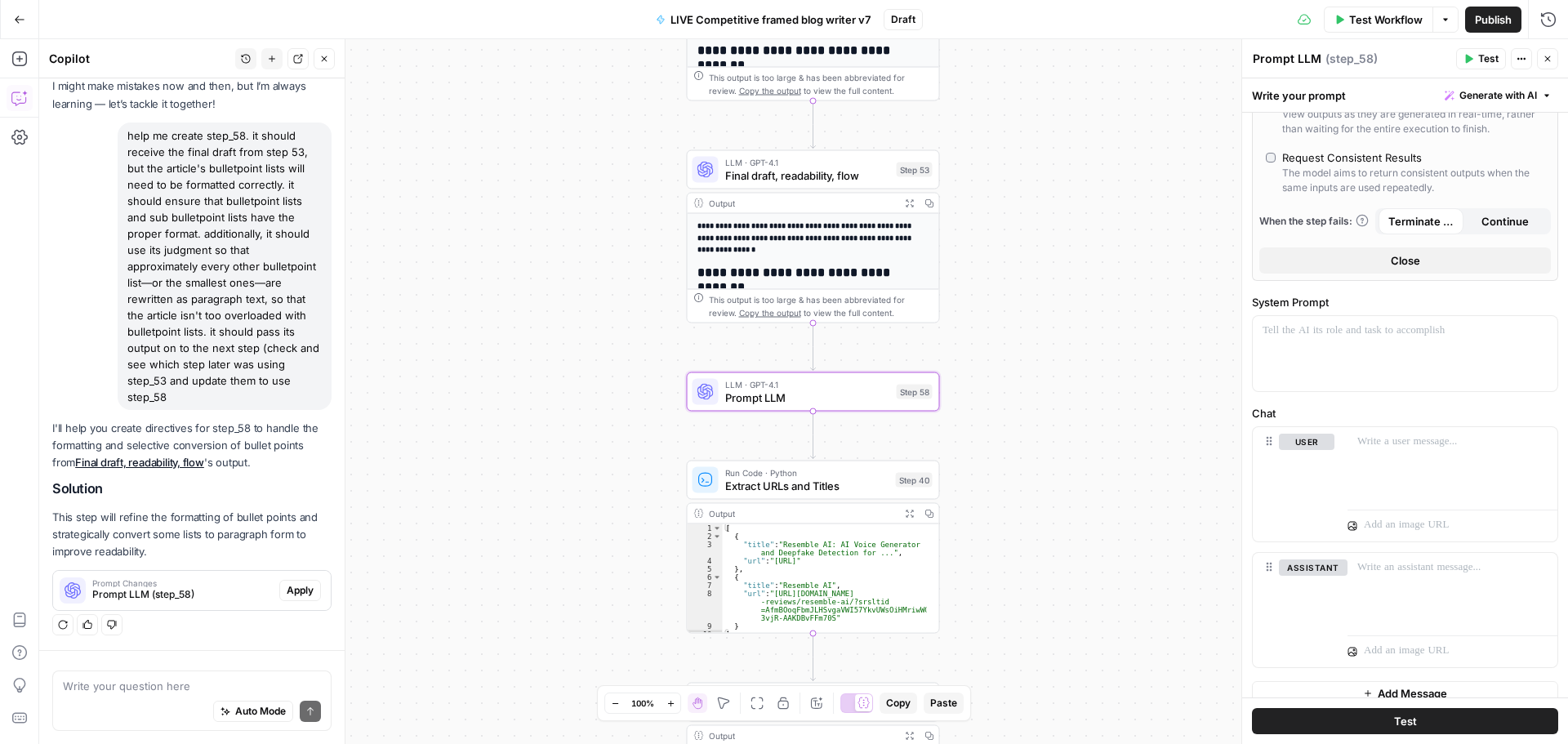
click at [292, 591] on span "Apply" at bounding box center [300, 591] width 27 height 14
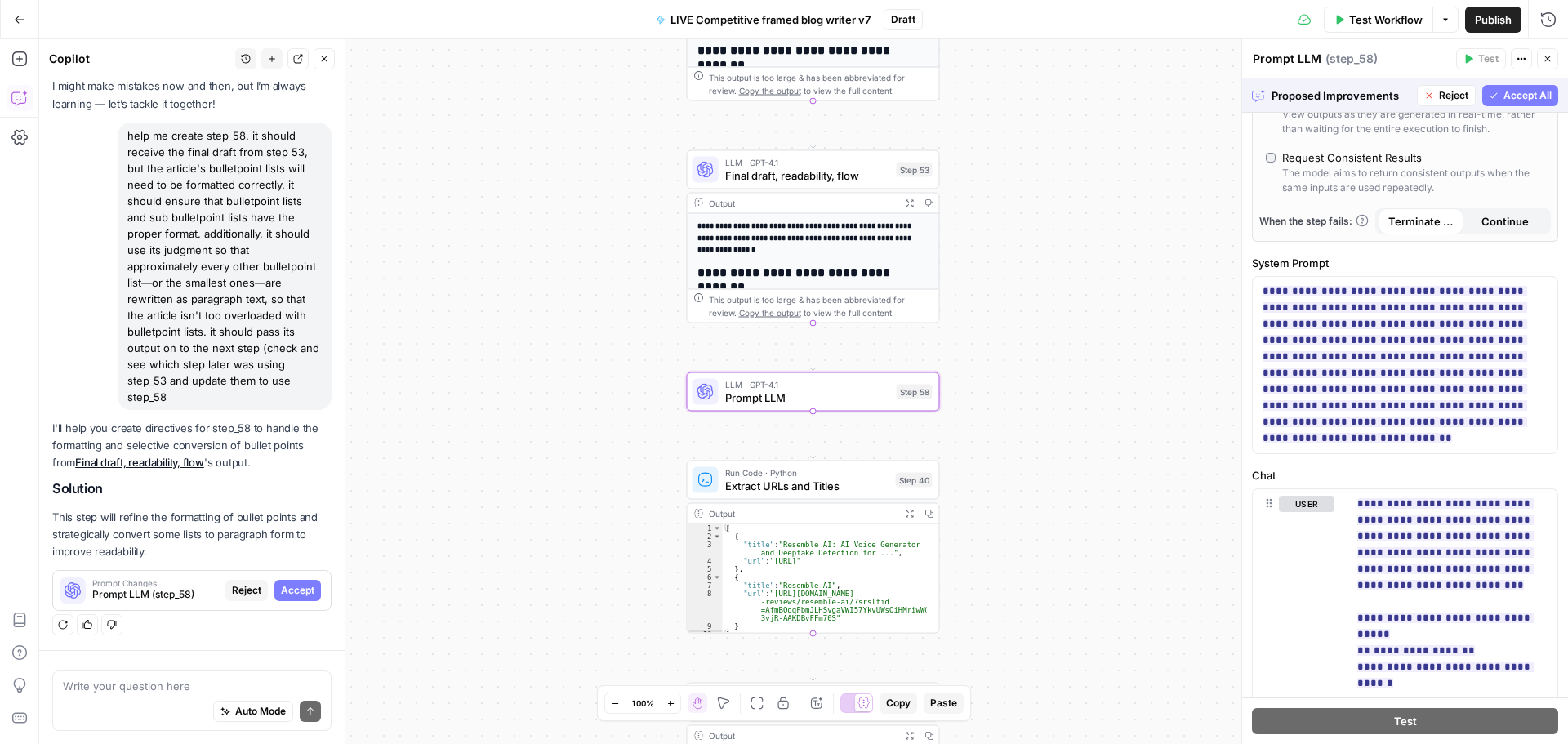
click at [281, 585] on span "Accept" at bounding box center [298, 591] width 34 height 14
type input "***"
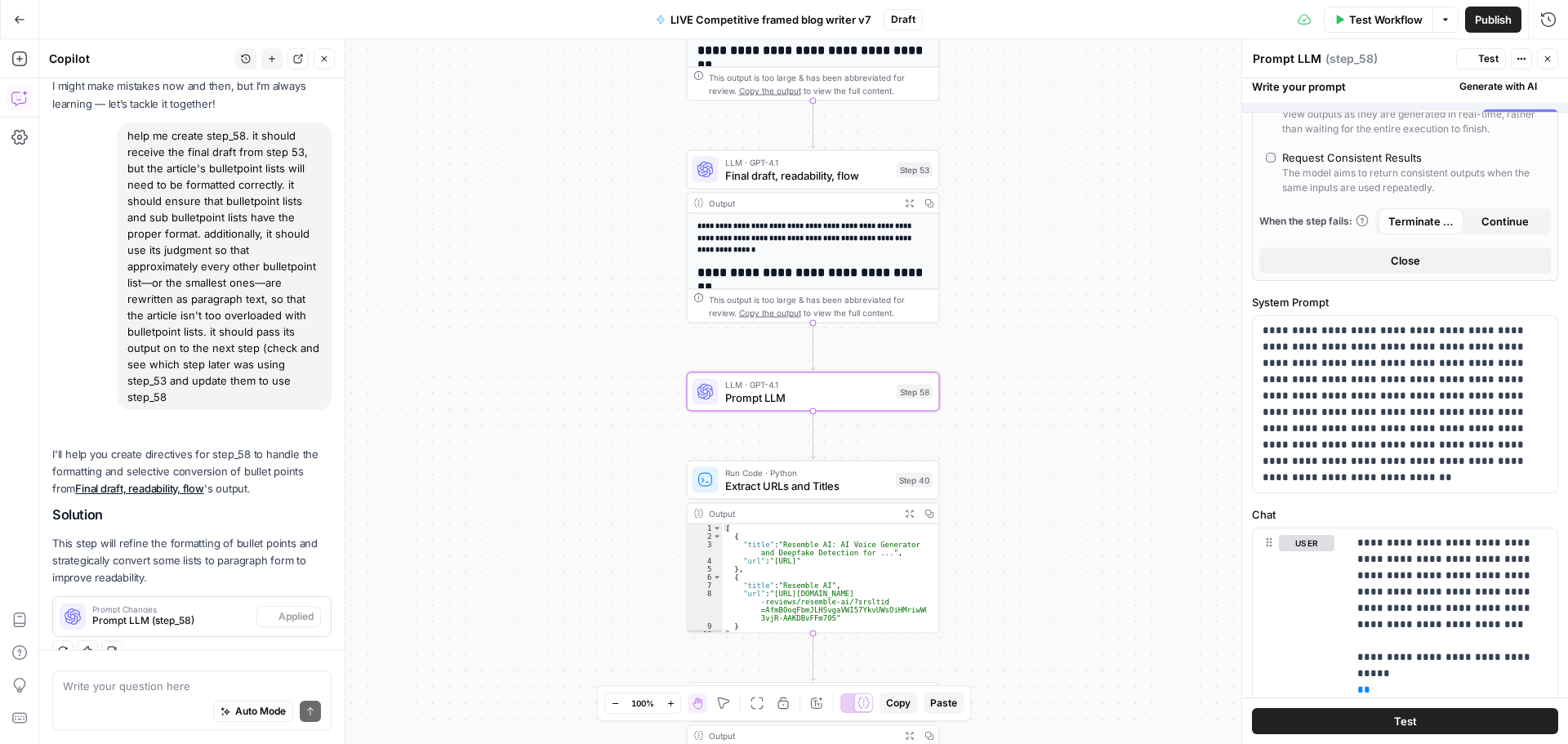
scroll to position [409, 0]
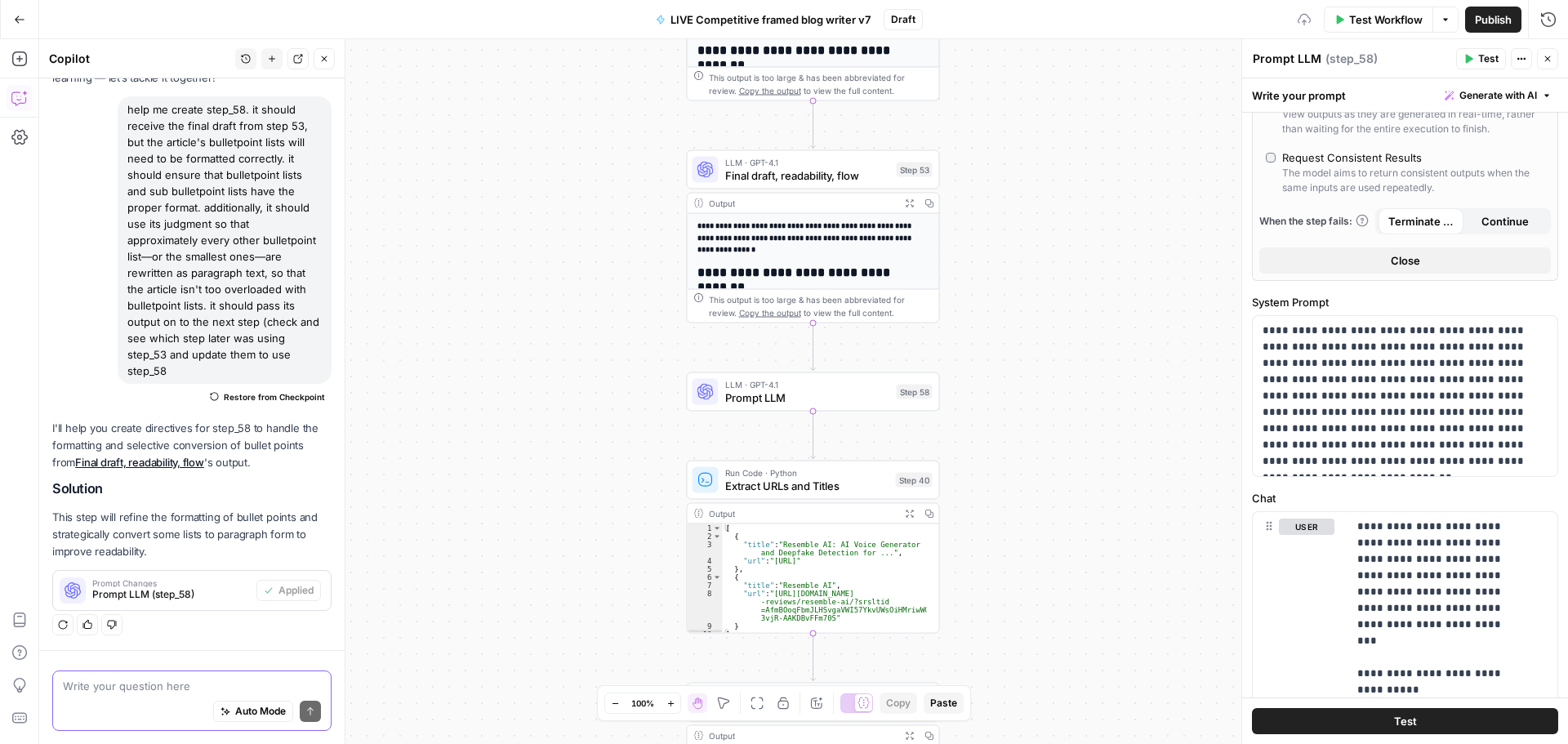
click at [131, 678] on textarea at bounding box center [192, 686] width 258 height 16
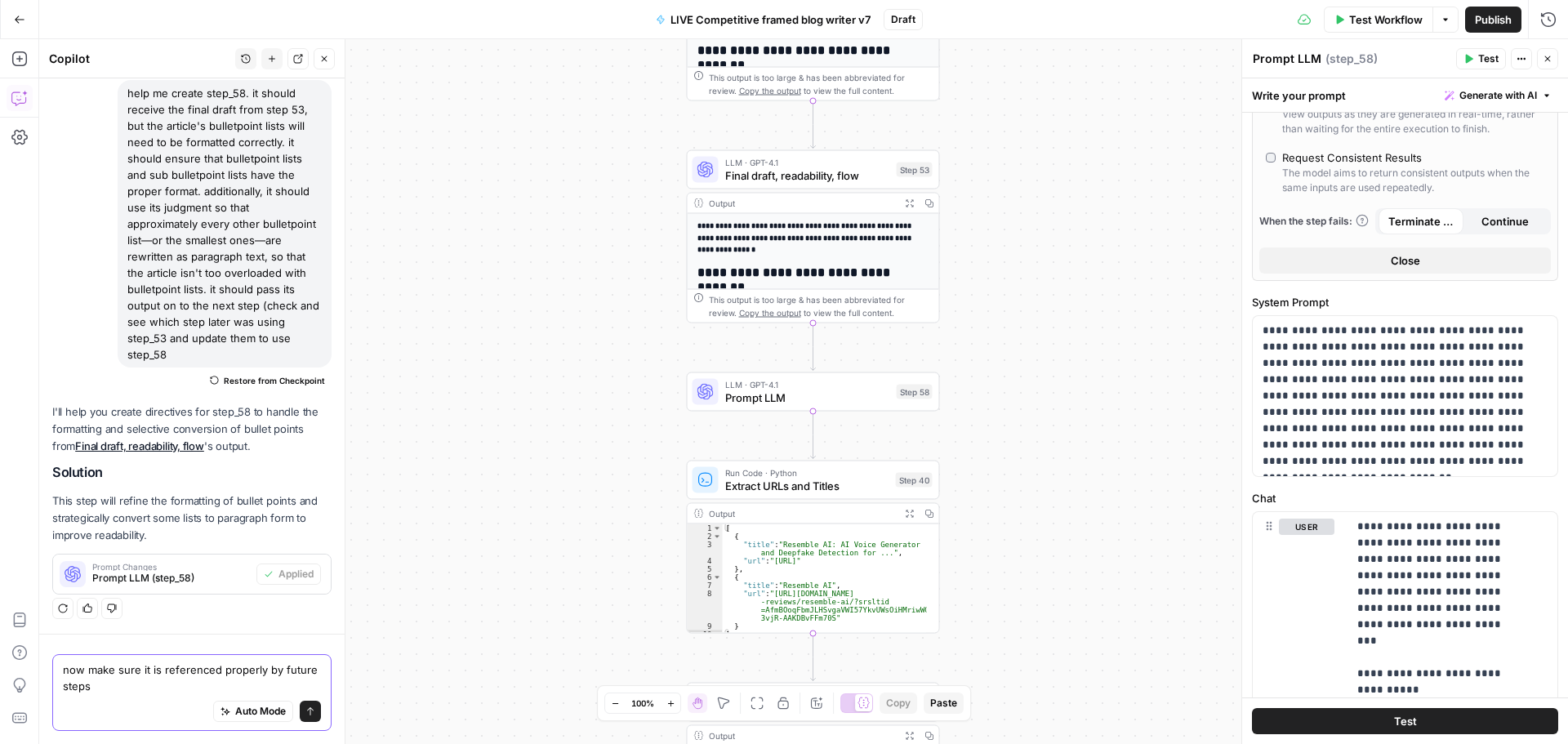
click at [160, 670] on textarea "now make sure it is referenced properly by future steps" at bounding box center [192, 678] width 258 height 33
type textarea "now make sure its output is referenced properly by future steps"
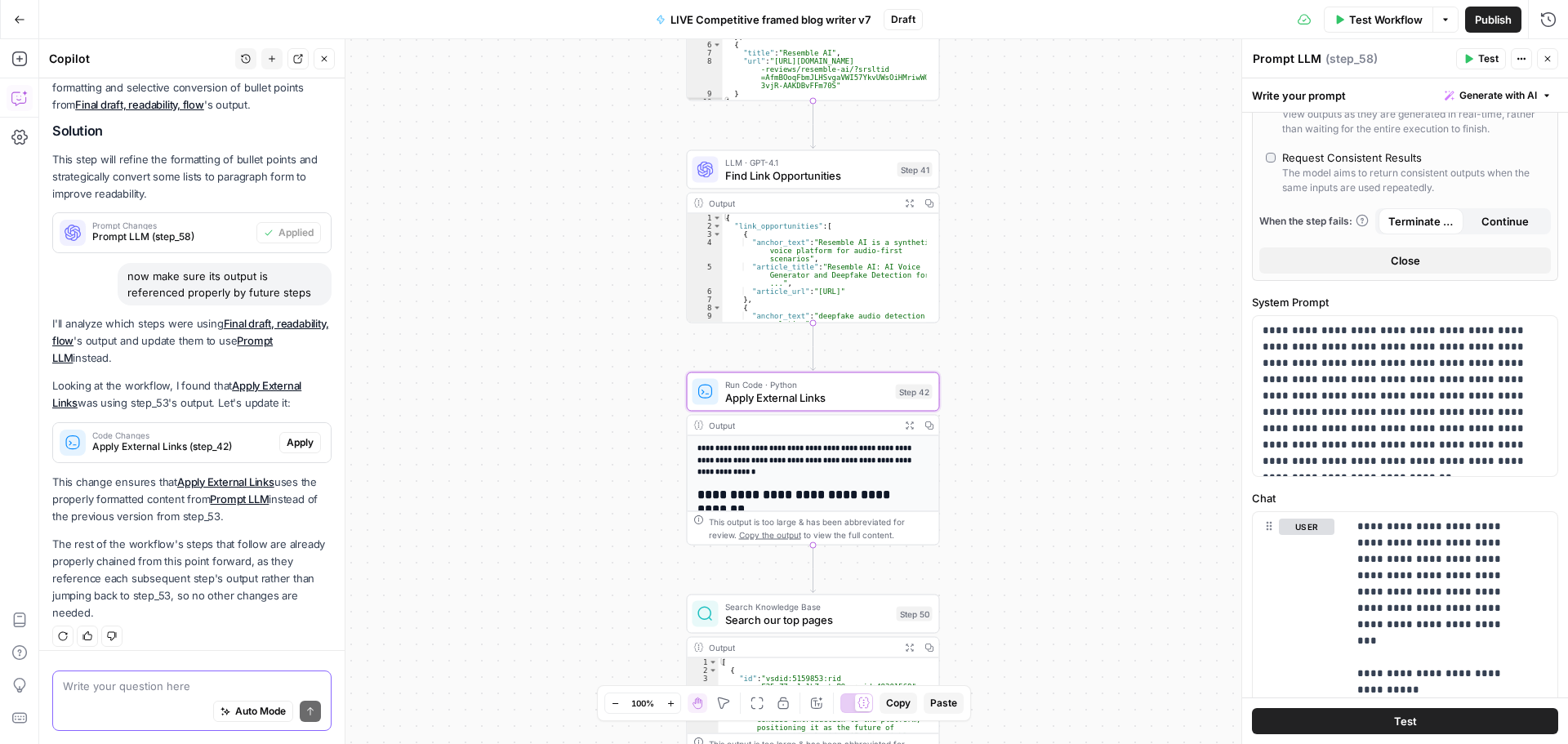
scroll to position [482, 0]
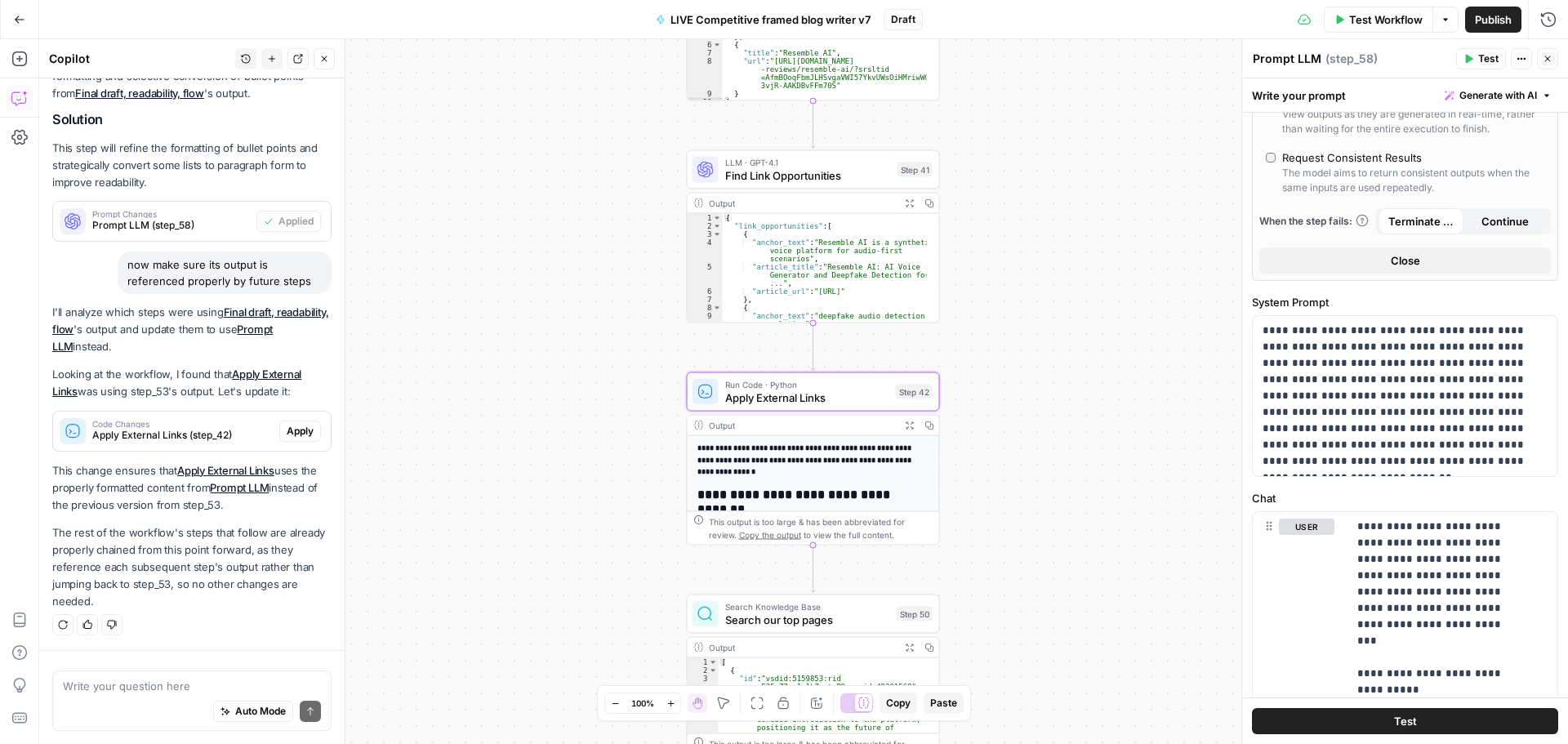
click at [286, 434] on span "Apply" at bounding box center [300, 431] width 27 height 14
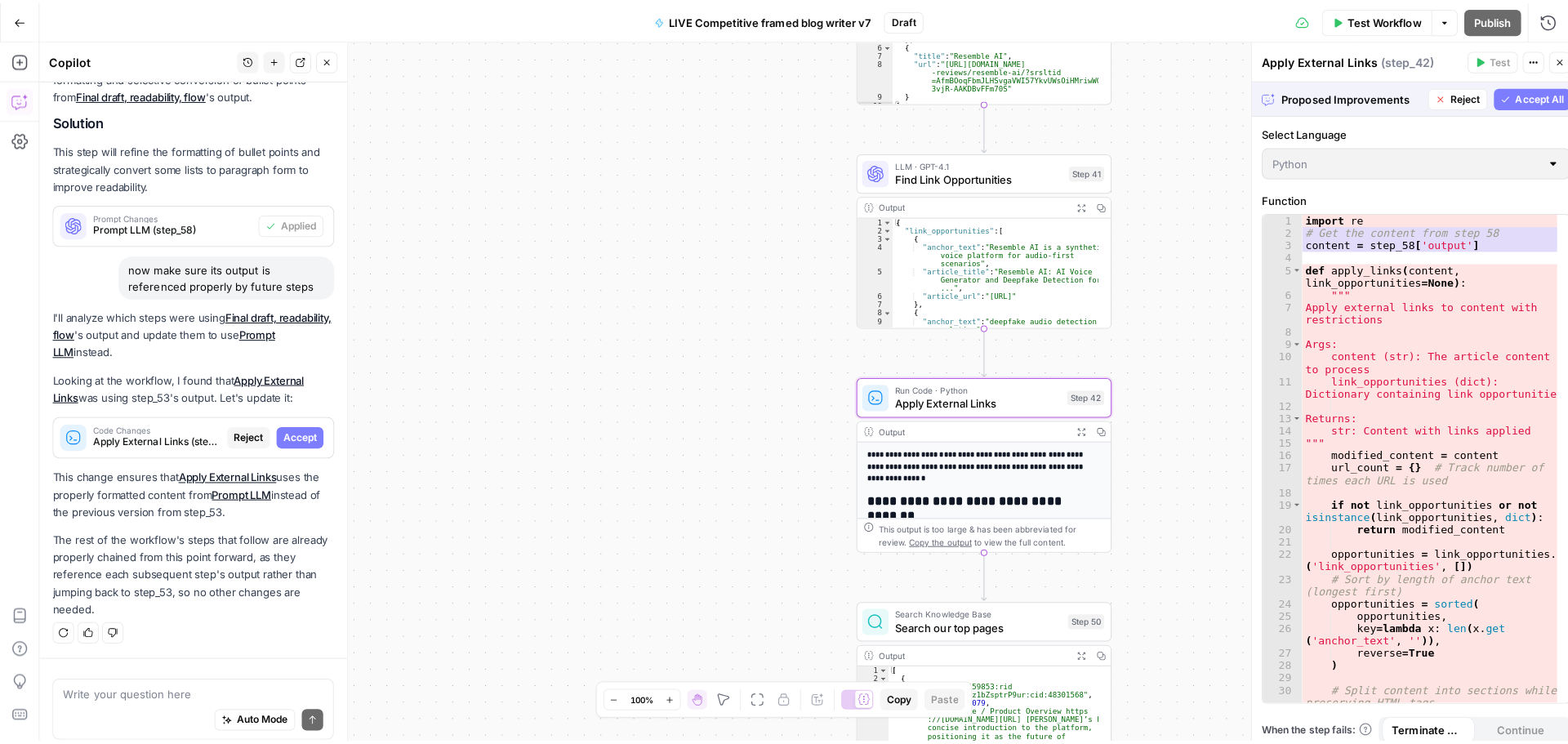
scroll to position [456, 0]
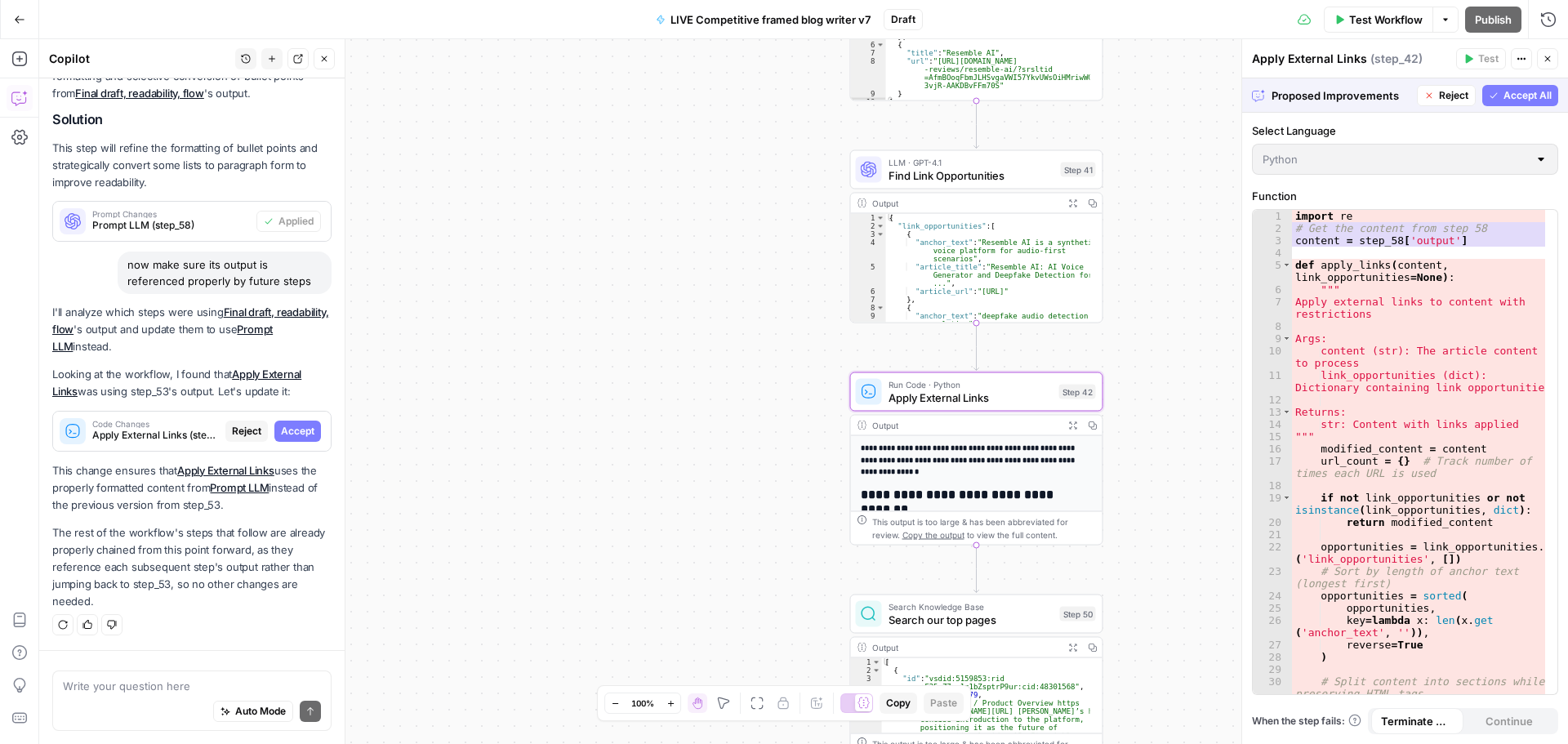
click at [285, 434] on span "Accept" at bounding box center [298, 431] width 34 height 14
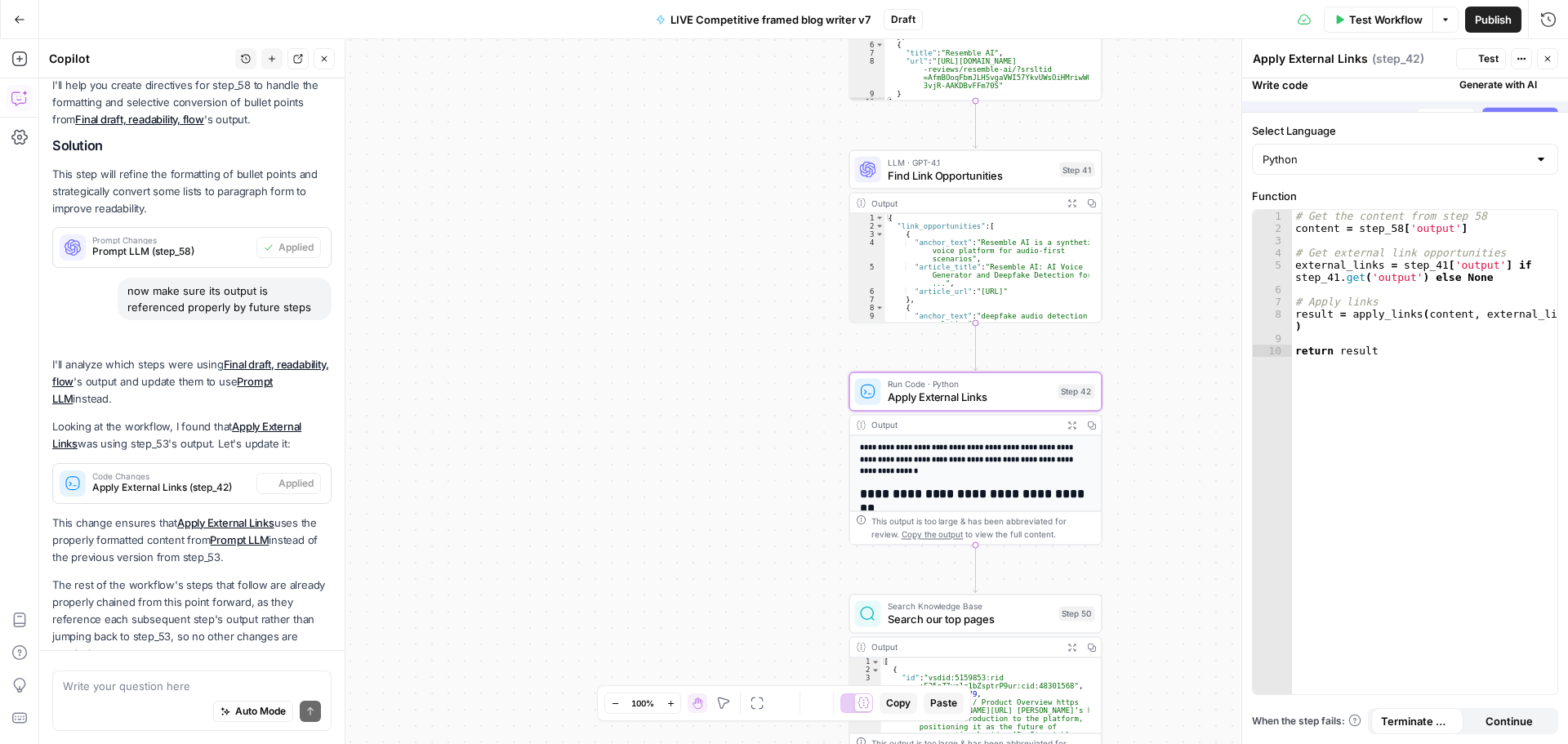
scroll to position [508, 0]
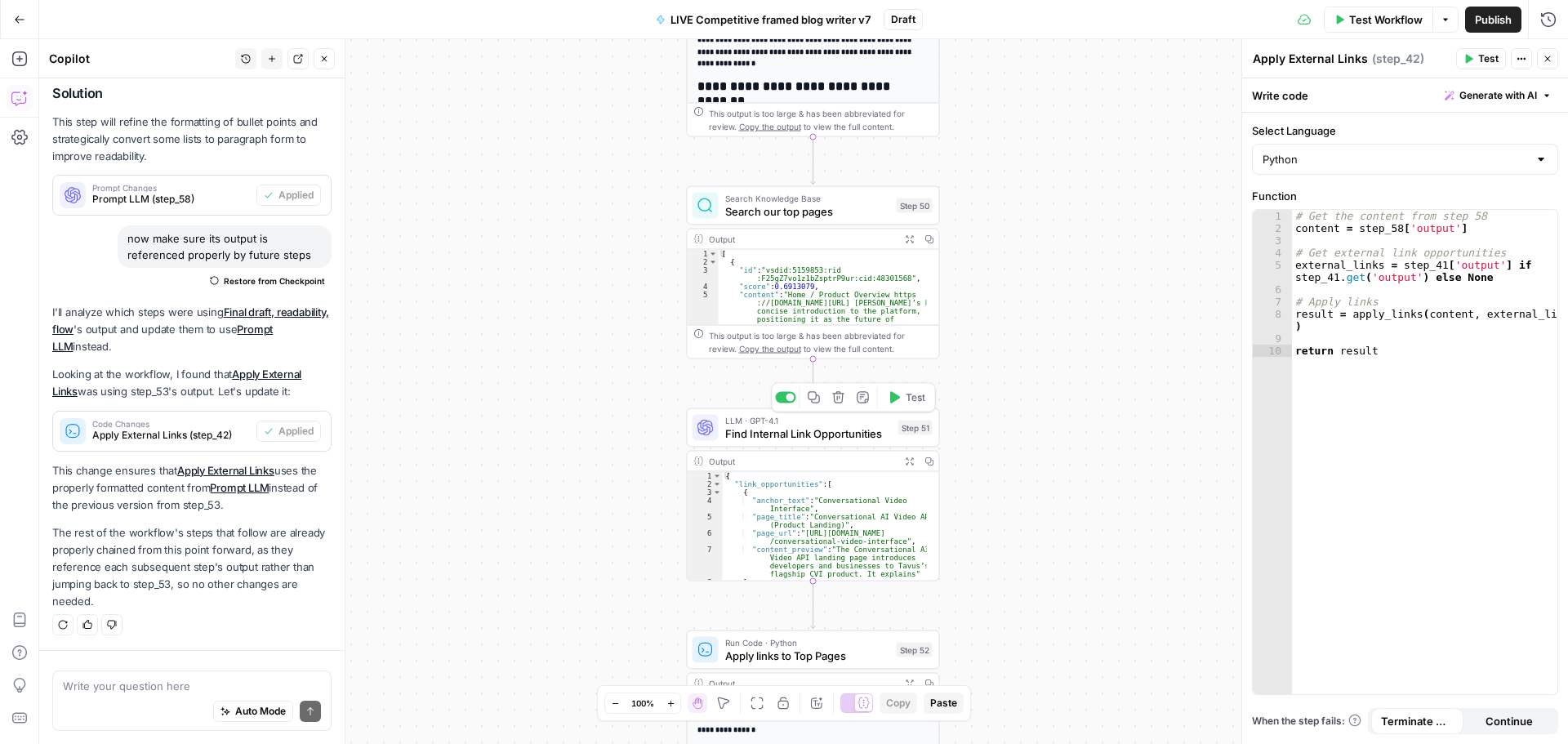
click at [780, 434] on span "Find Internal Link Opportunities" at bounding box center [808, 434] width 167 height 16
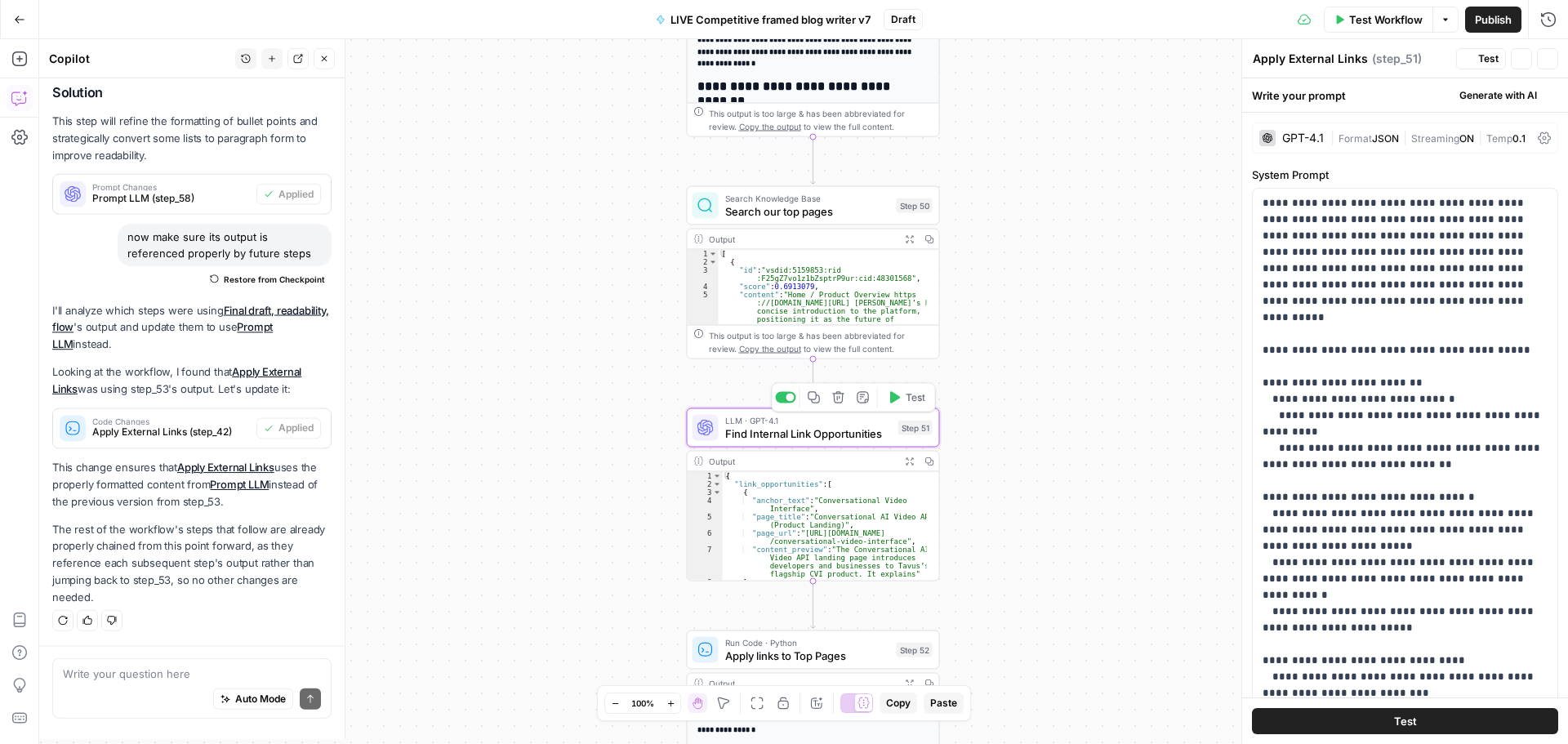
type textarea "Find Internal Link Opportunities"
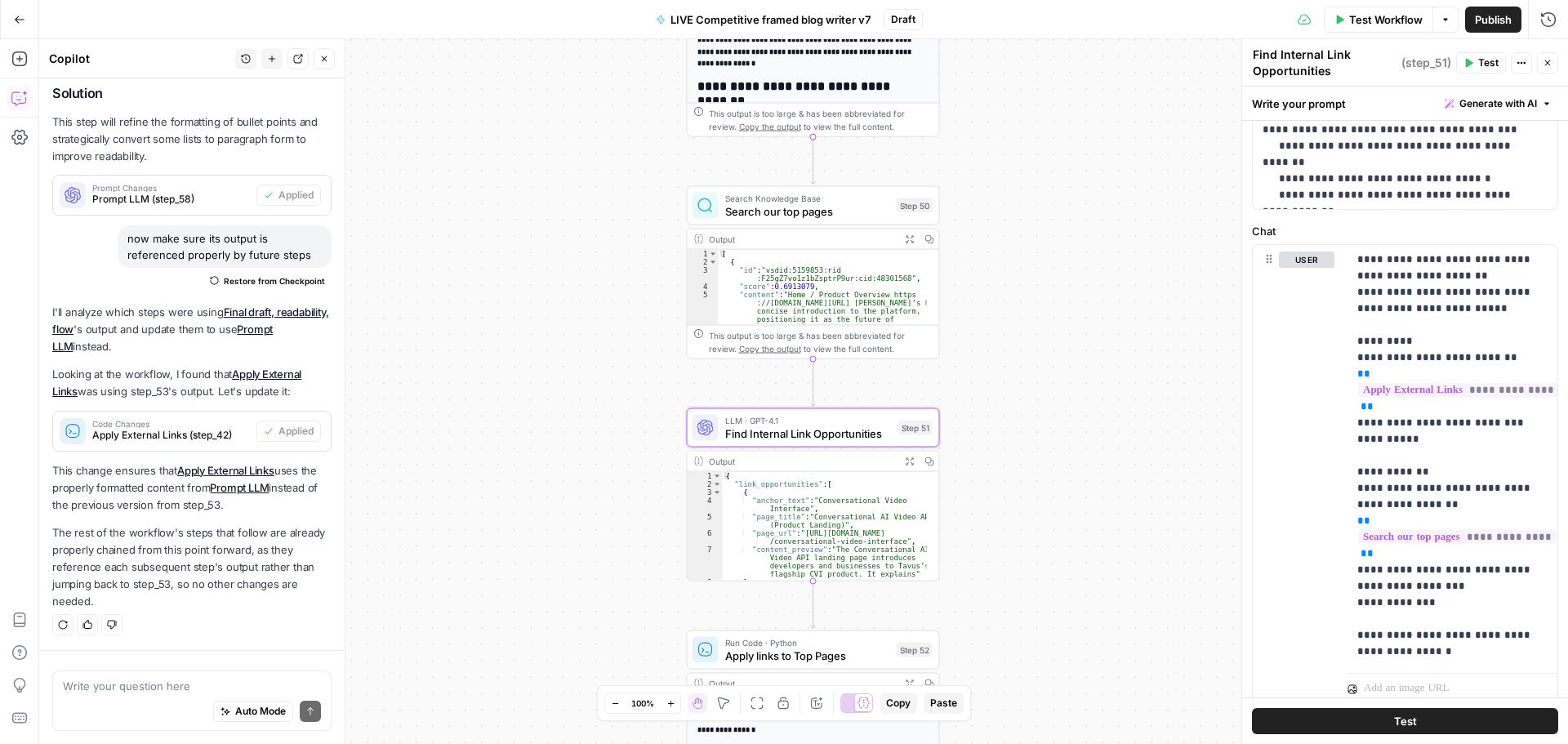
scroll to position [709, 0]
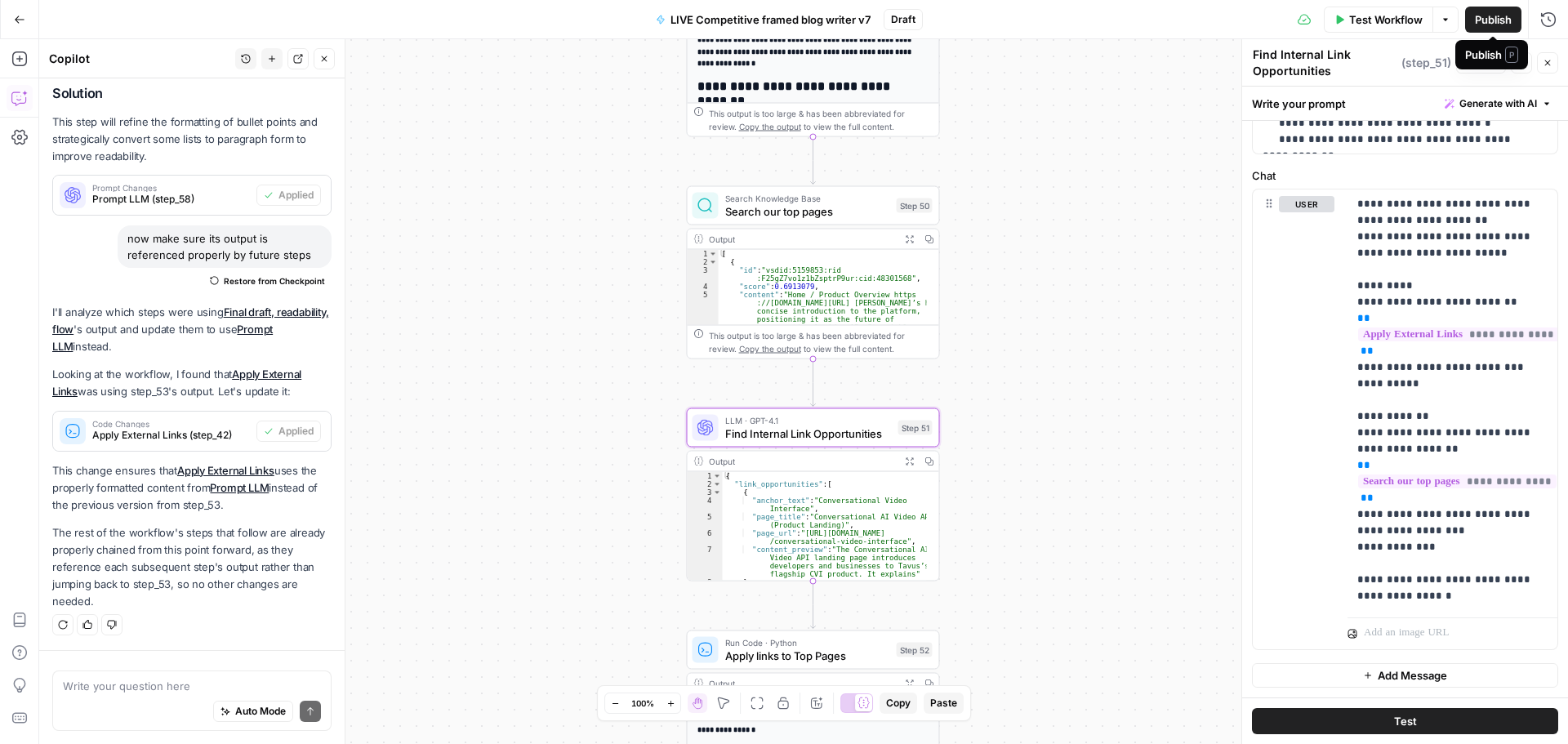
click at [1498, 21] on span "Publish" at bounding box center [1493, 20] width 37 height 16
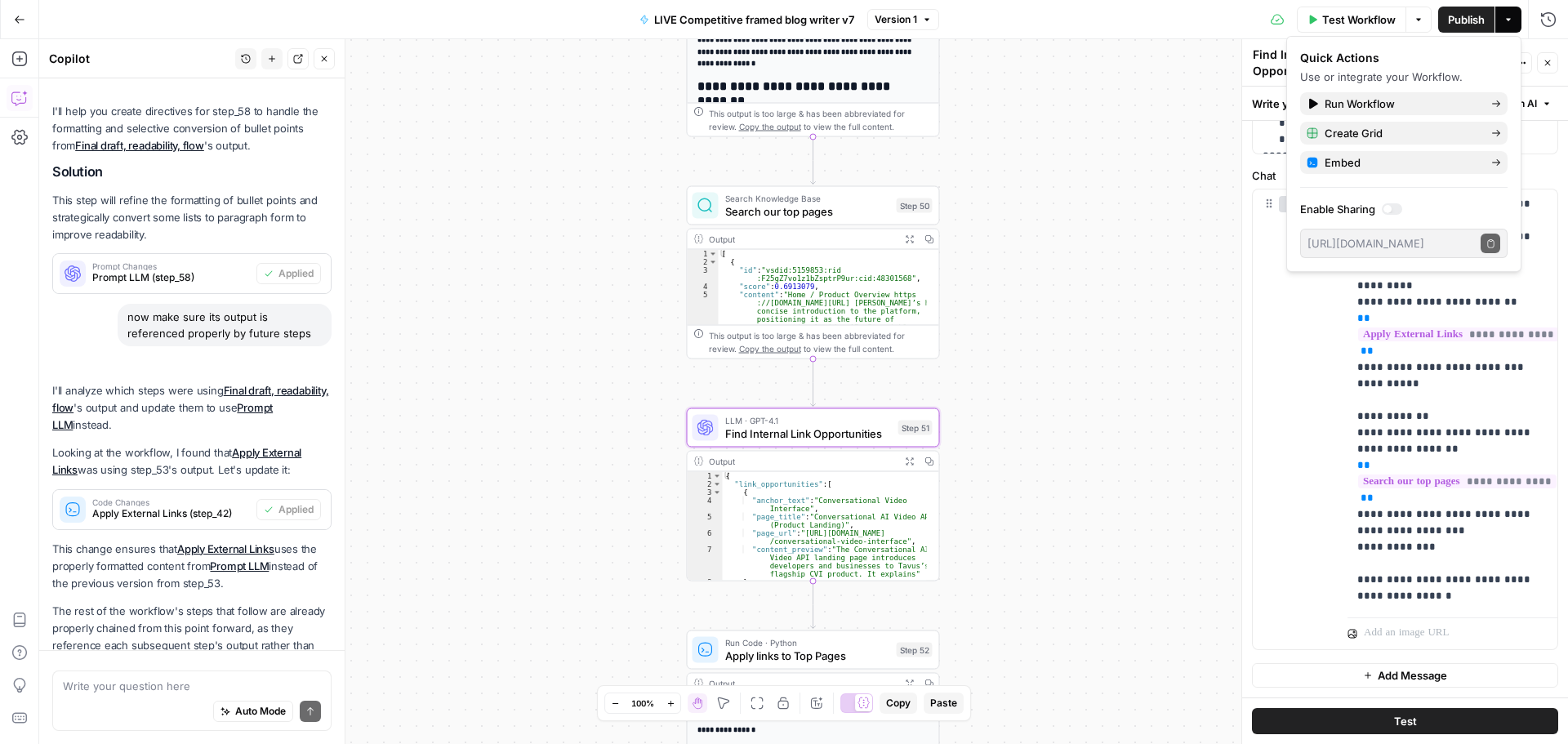
scroll to position [508, 0]
